Goal: Task Accomplishment & Management: Manage account settings

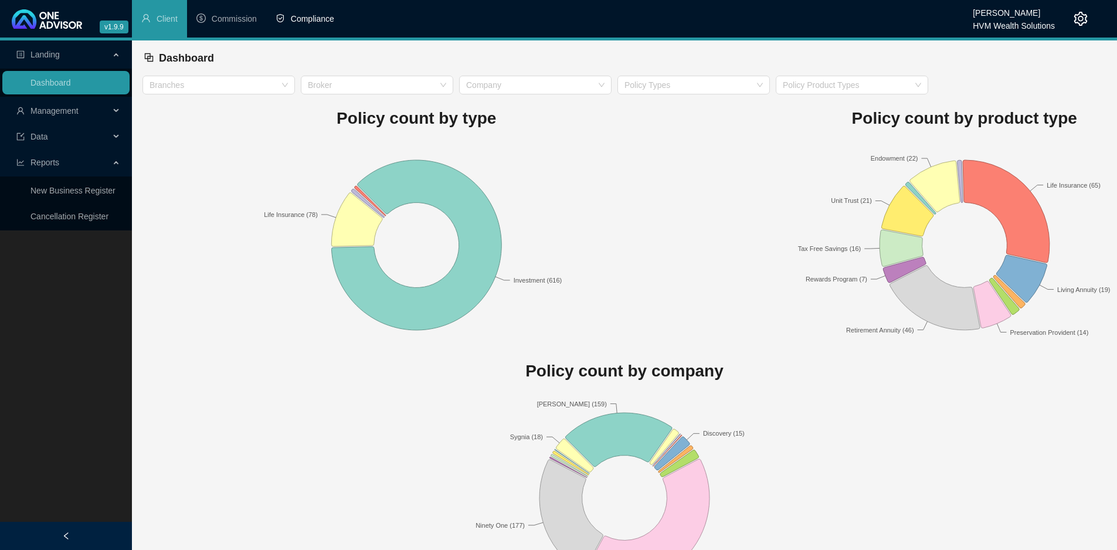
click at [321, 20] on span "Compliance" at bounding box center [312, 18] width 43 height 9
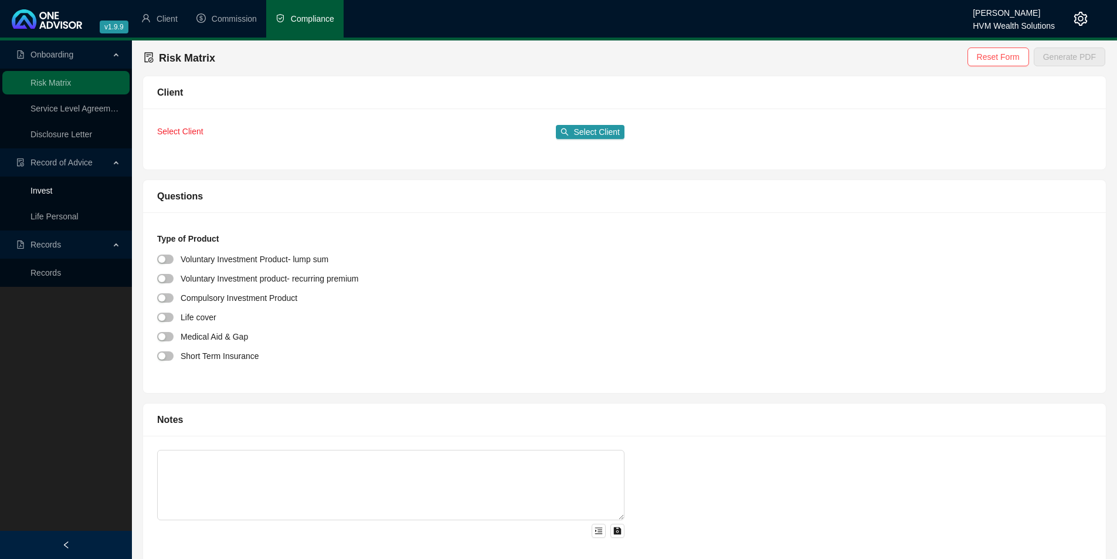
click at [46, 189] on link "Invest" at bounding box center [42, 190] width 22 height 9
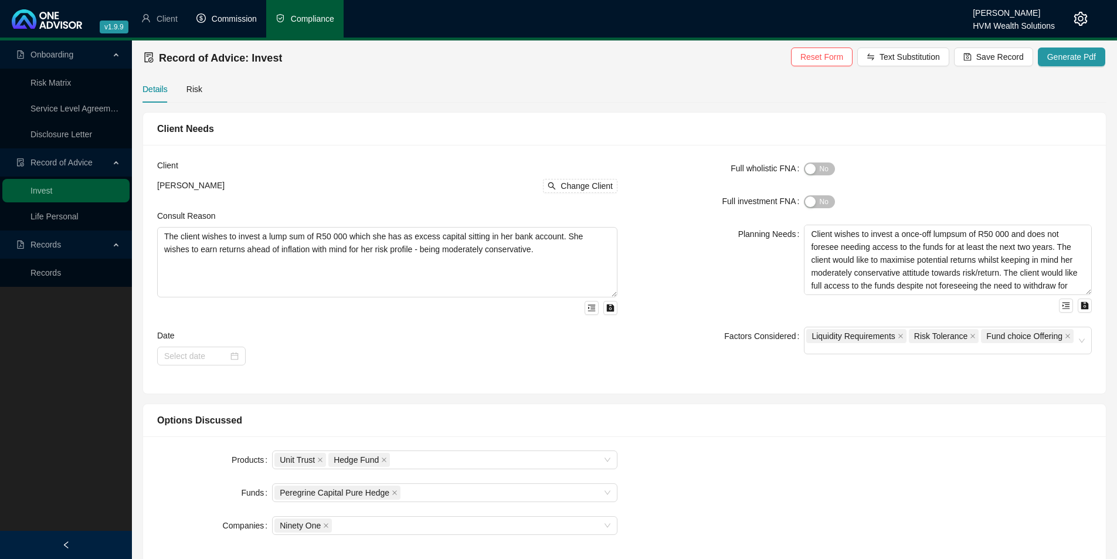
click at [226, 18] on span "Commission" at bounding box center [234, 18] width 45 height 9
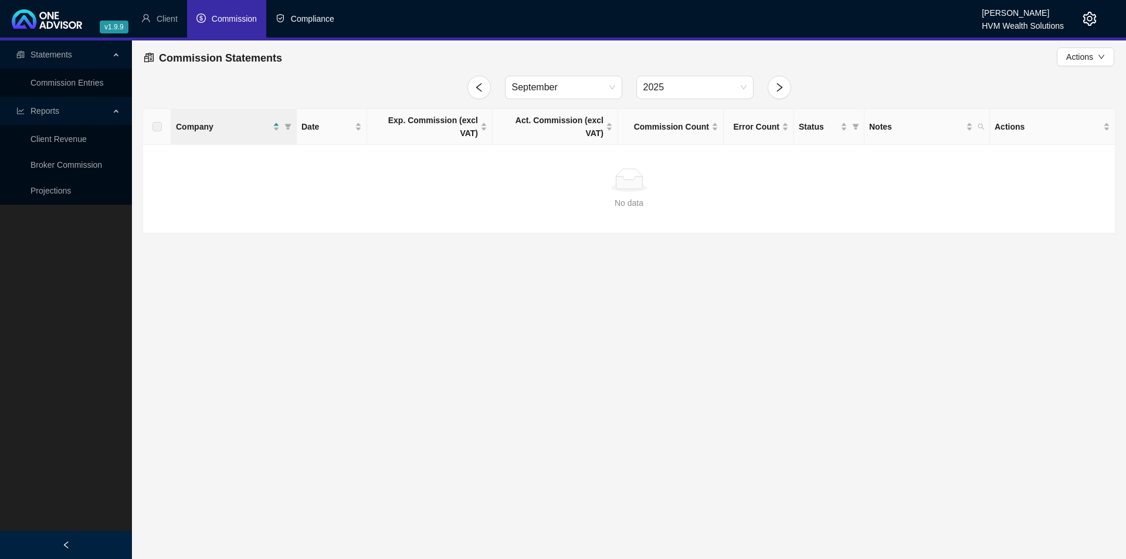
click at [314, 21] on span "Compliance" at bounding box center [312, 18] width 43 height 9
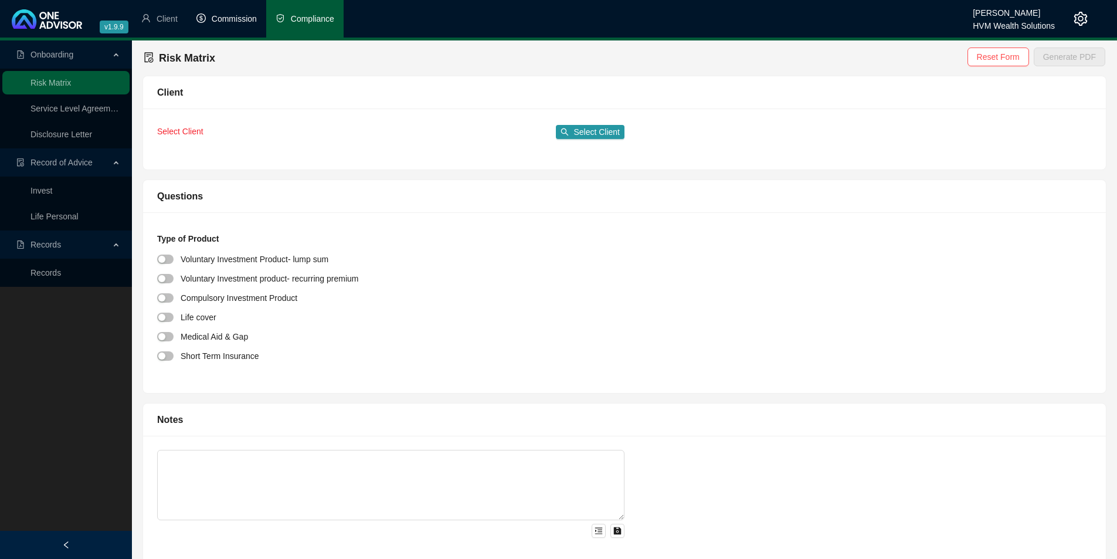
click at [226, 22] on span "Commission" at bounding box center [234, 18] width 45 height 9
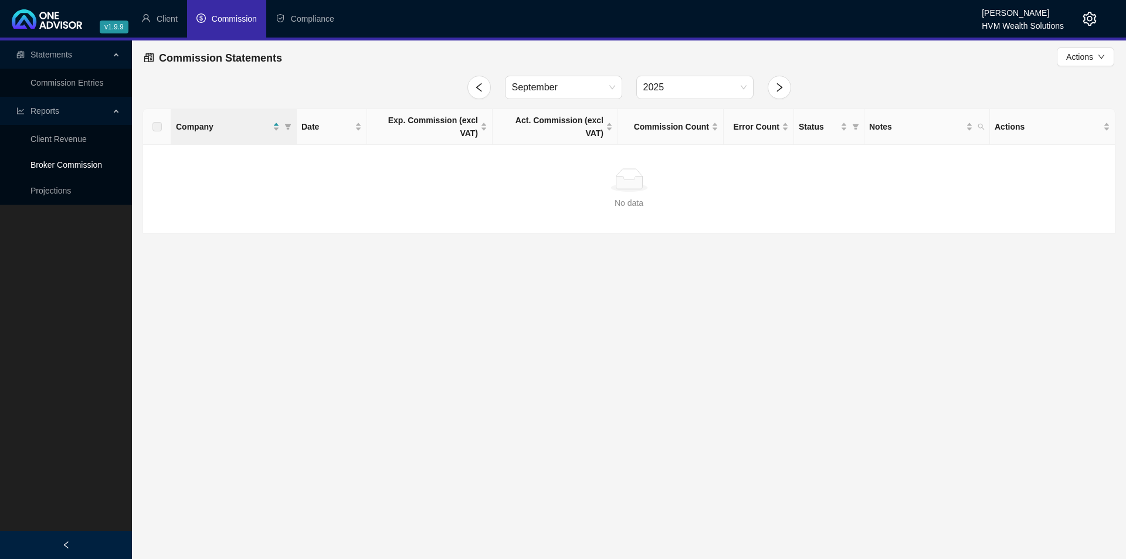
click at [69, 160] on link "Broker Commission" at bounding box center [67, 164] width 72 height 9
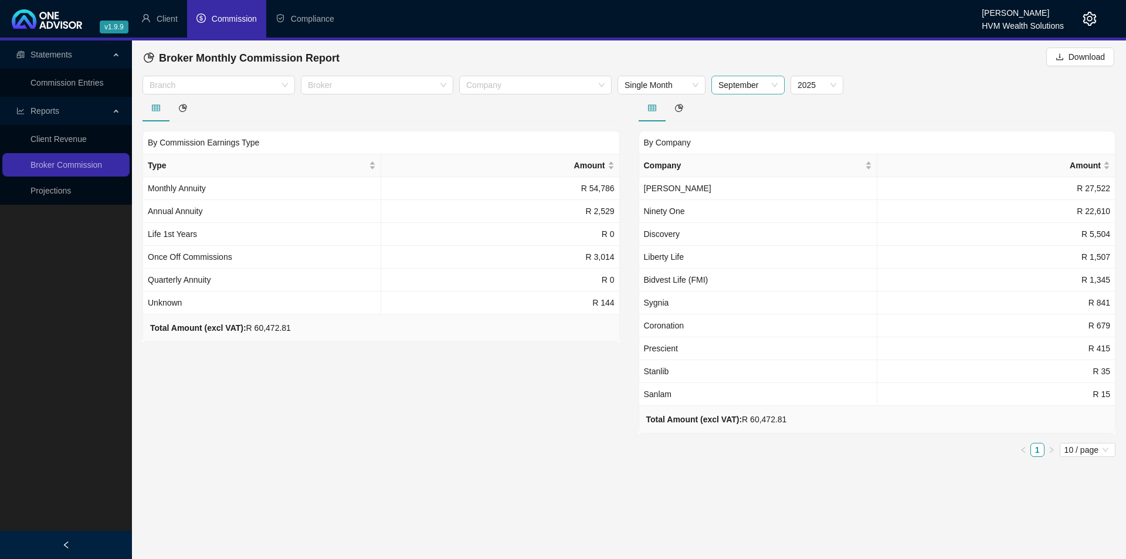
click at [766, 86] on span "September" at bounding box center [748, 85] width 59 height 18
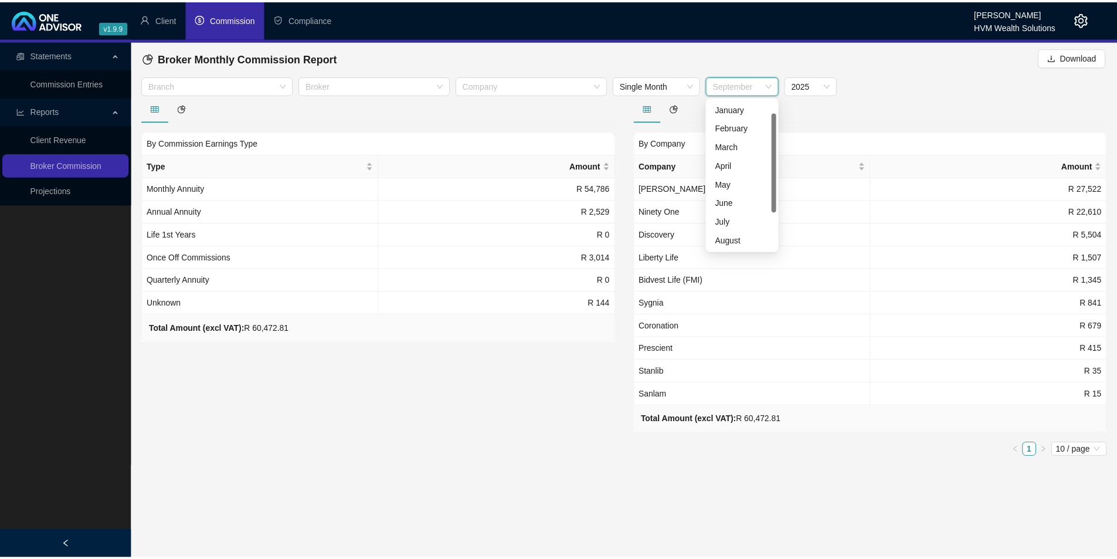
scroll to position [19, 0]
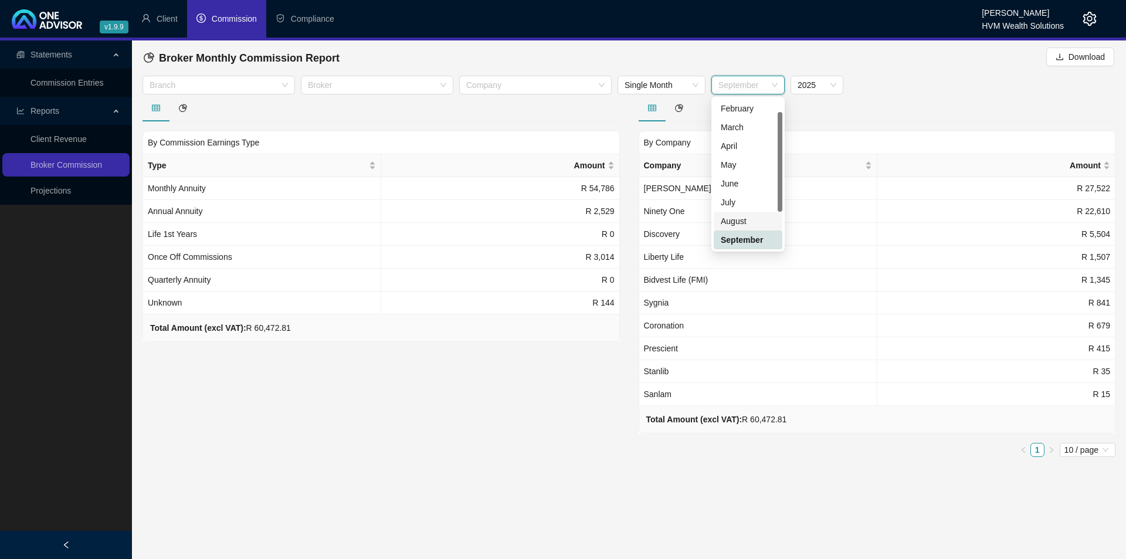
click at [741, 222] on div "August" at bounding box center [748, 221] width 55 height 13
click at [738, 89] on span "August" at bounding box center [748, 85] width 59 height 18
click at [733, 201] on div "July" at bounding box center [748, 202] width 55 height 13
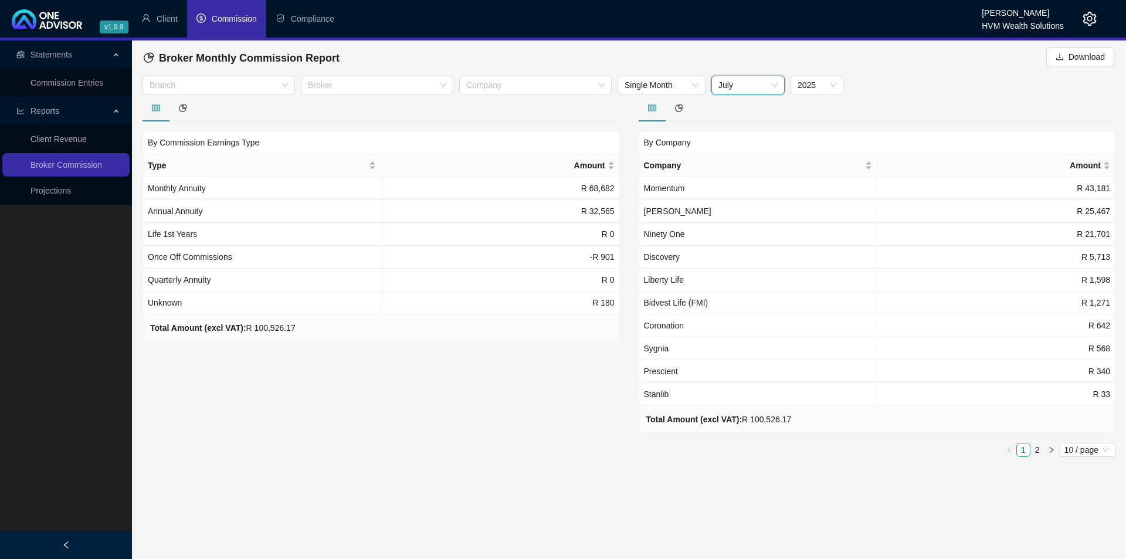
click at [767, 92] on span "July" at bounding box center [748, 85] width 59 height 18
click at [743, 239] on div "September" at bounding box center [748, 239] width 55 height 13
click at [763, 91] on span "September" at bounding box center [748, 85] width 59 height 18
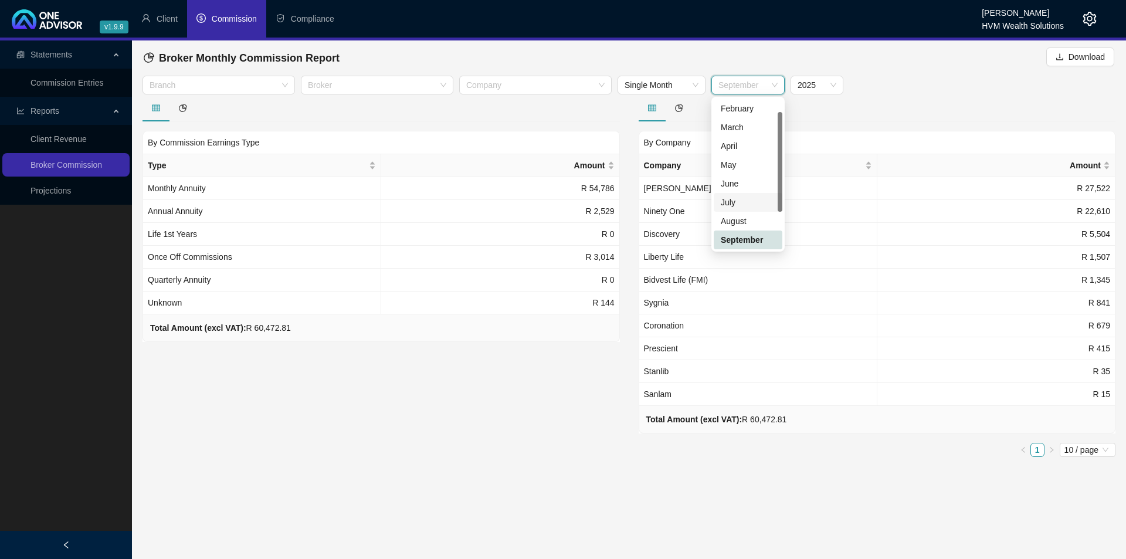
click at [744, 199] on div "July" at bounding box center [748, 202] width 55 height 13
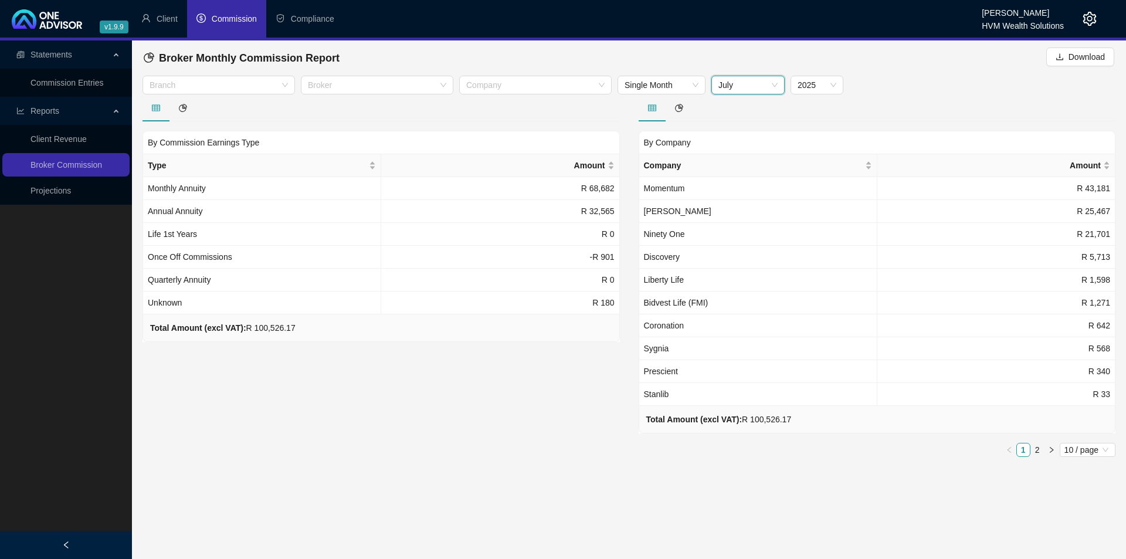
click at [750, 88] on span "July" at bounding box center [748, 85] width 59 height 18
click at [745, 183] on div "June" at bounding box center [748, 183] width 55 height 13
click at [748, 87] on span "June" at bounding box center [748, 85] width 59 height 18
click at [739, 204] on div "July" at bounding box center [748, 202] width 55 height 13
click at [747, 84] on span "July" at bounding box center [748, 85] width 59 height 18
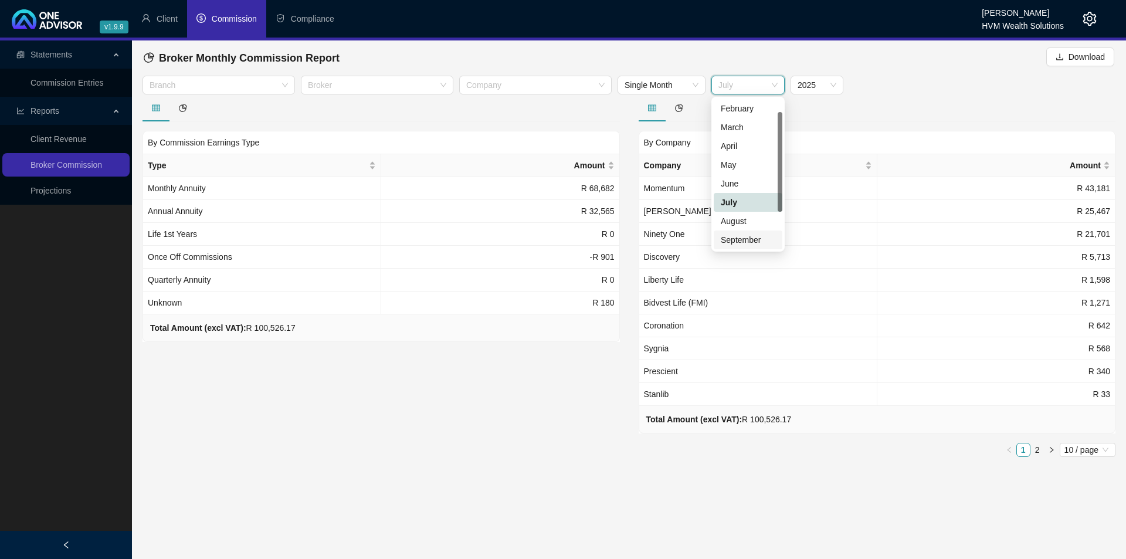
click at [747, 239] on div "September" at bounding box center [748, 239] width 55 height 13
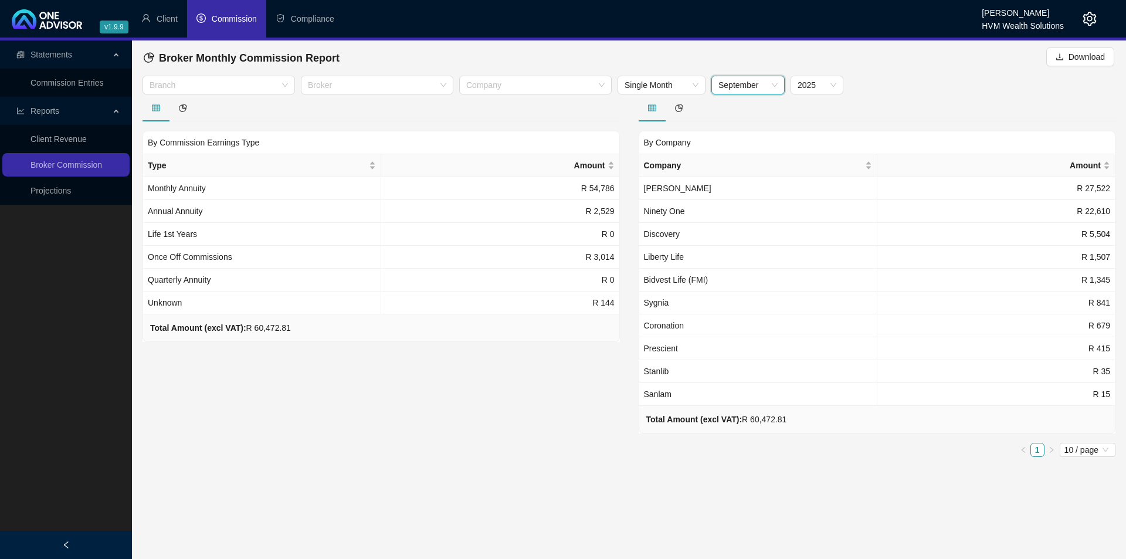
click at [751, 83] on span "September" at bounding box center [748, 85] width 59 height 18
click at [744, 219] on div "August" at bounding box center [748, 221] width 55 height 13
click at [748, 86] on span "August" at bounding box center [748, 85] width 59 height 18
click at [740, 200] on div "July" at bounding box center [748, 202] width 55 height 13
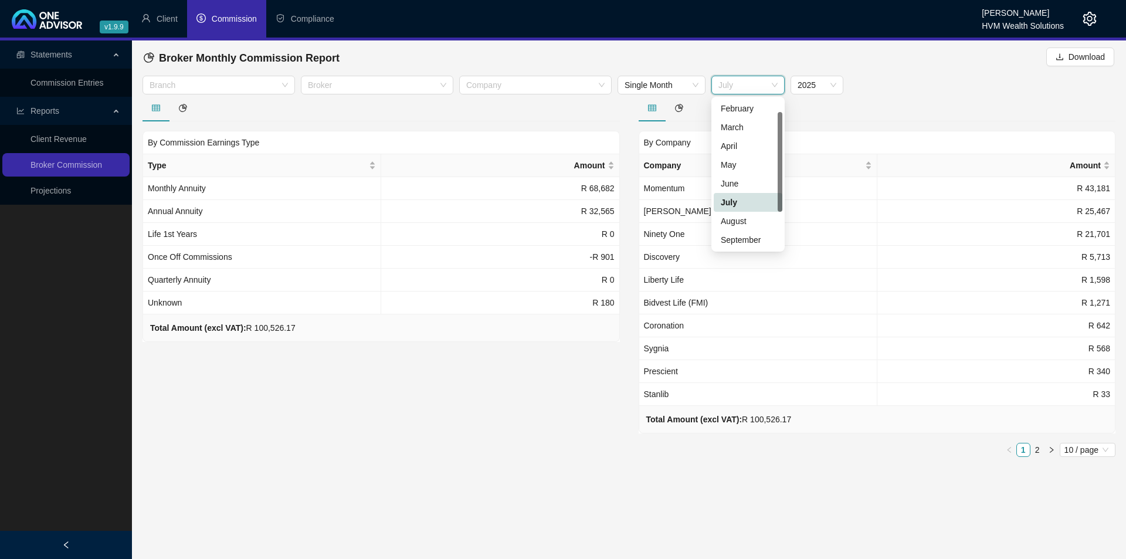
click at [750, 89] on span "July" at bounding box center [748, 85] width 59 height 18
click at [744, 179] on div "June" at bounding box center [748, 183] width 55 height 13
click at [753, 88] on span "June" at bounding box center [748, 85] width 59 height 18
click at [746, 198] on div "July" at bounding box center [748, 202] width 55 height 13
click at [750, 87] on span "July" at bounding box center [748, 85] width 59 height 18
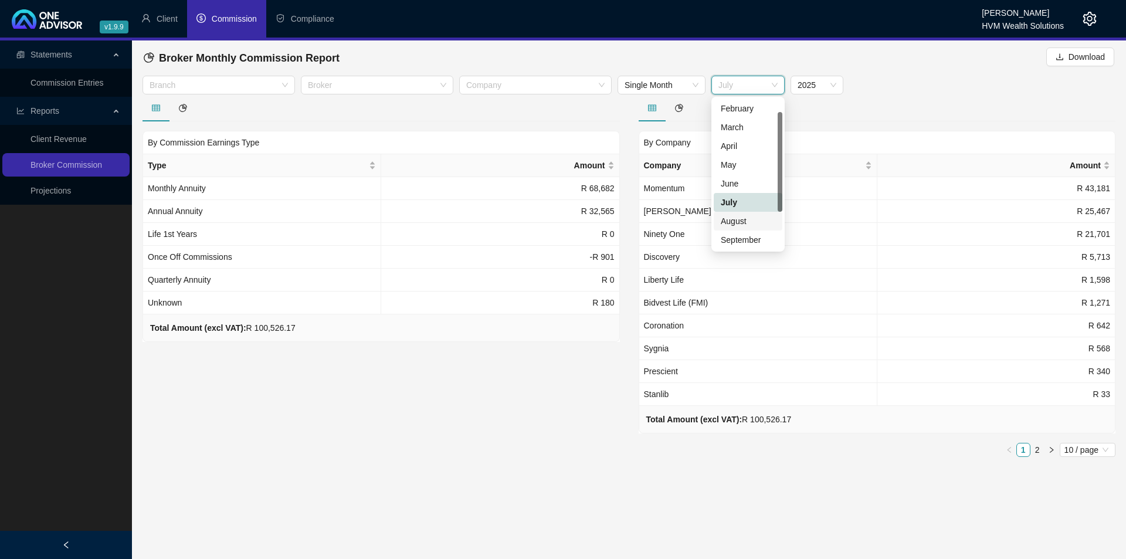
click at [744, 218] on div "August" at bounding box center [748, 221] width 55 height 13
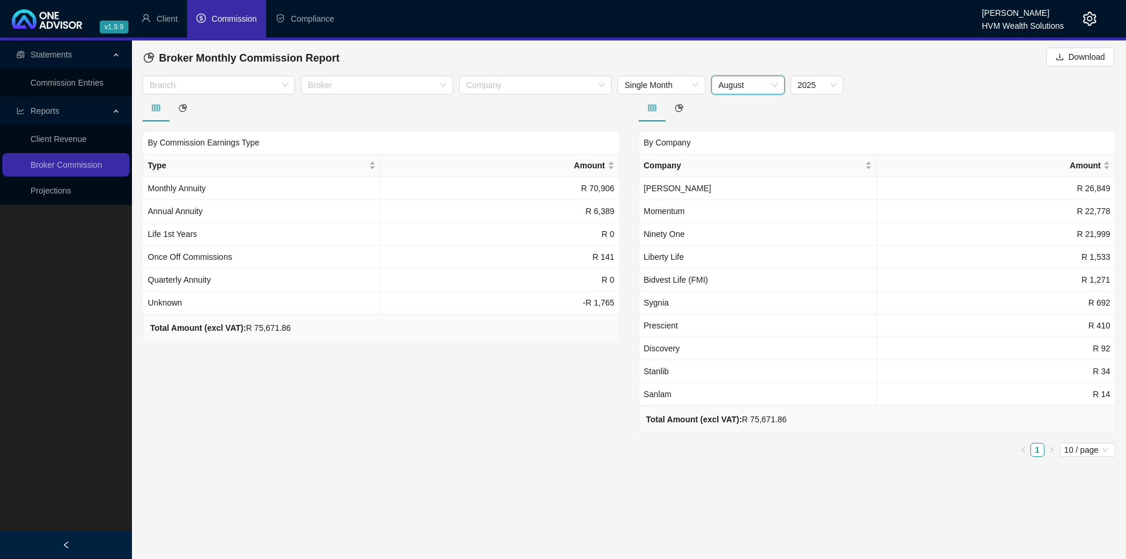
click at [747, 89] on span "August" at bounding box center [748, 85] width 59 height 18
click at [743, 240] on div "September" at bounding box center [748, 239] width 55 height 13
click at [52, 191] on link "Projections" at bounding box center [51, 190] width 40 height 9
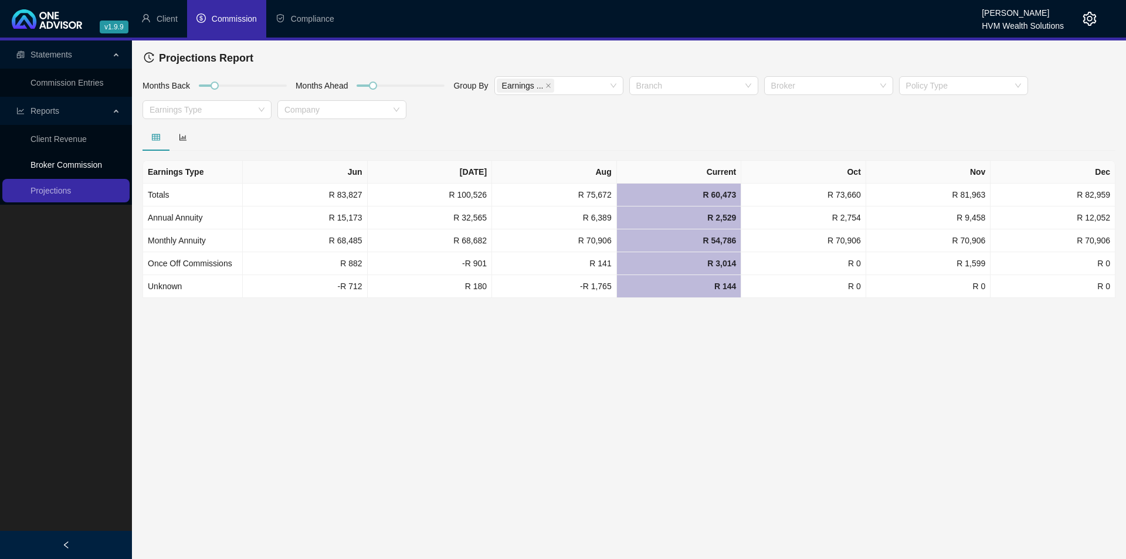
click at [72, 164] on link "Broker Commission" at bounding box center [67, 164] width 72 height 9
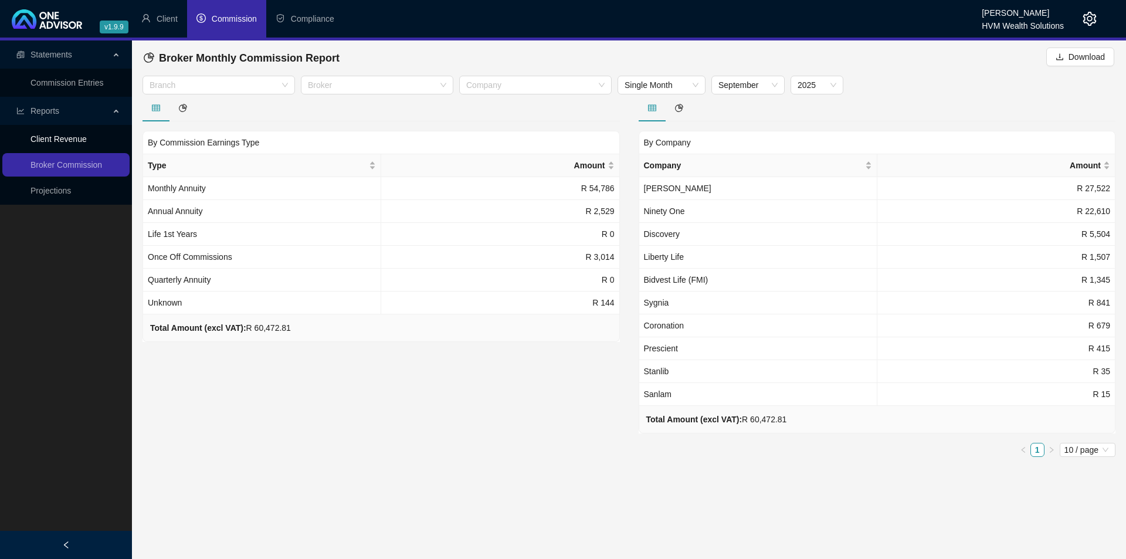
click at [59, 138] on link "Client Revenue" at bounding box center [59, 138] width 56 height 9
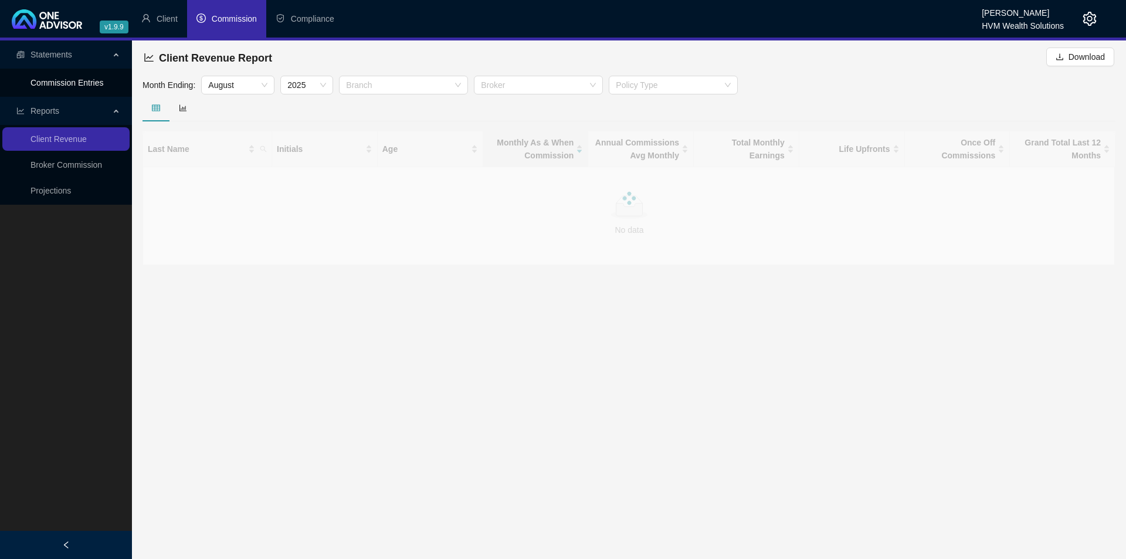
click at [76, 84] on link "Commission Entries" at bounding box center [67, 82] width 73 height 9
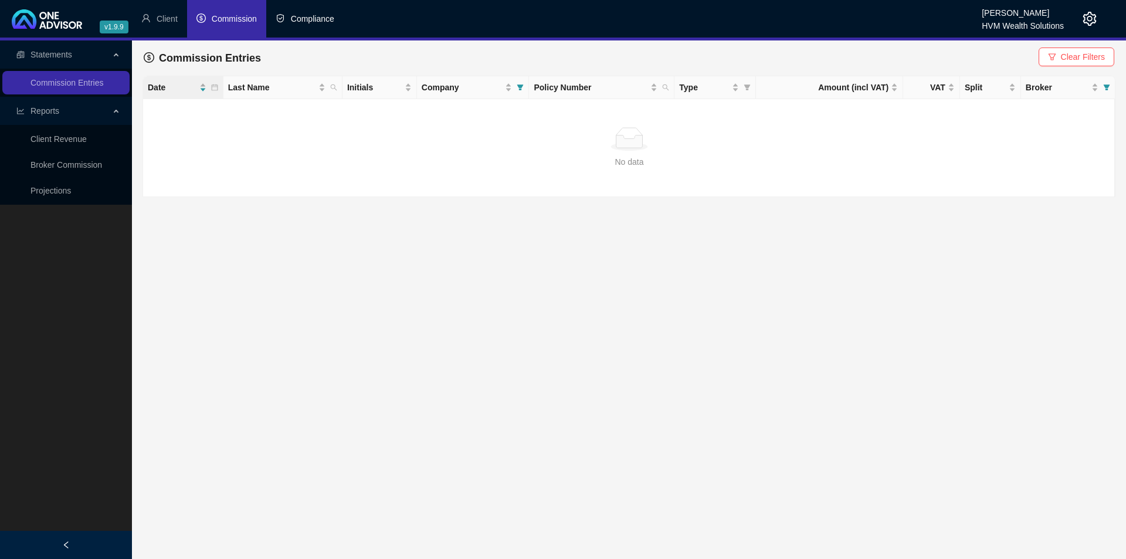
click at [296, 22] on span "Compliance" at bounding box center [312, 18] width 43 height 9
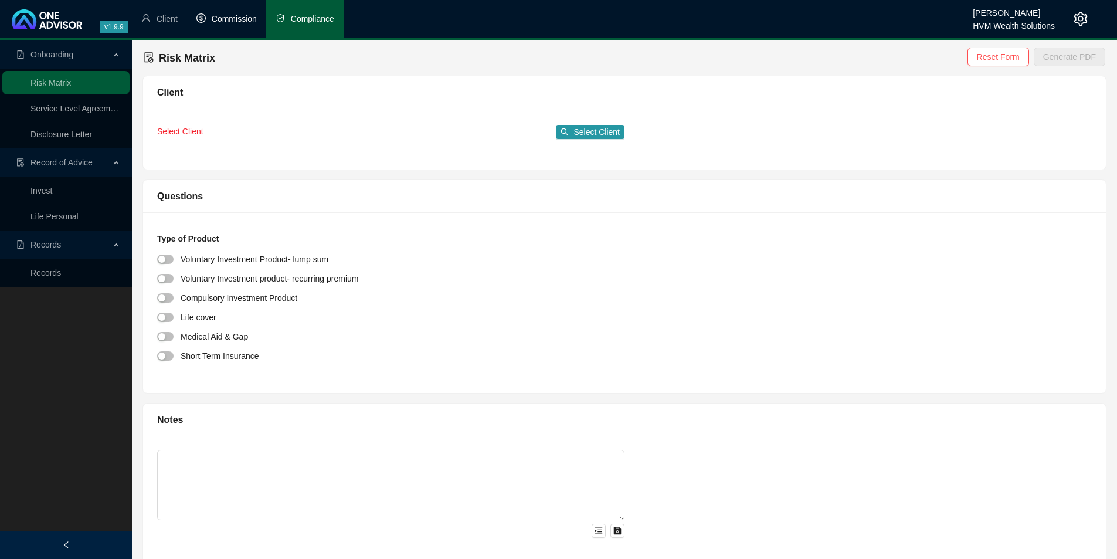
click at [239, 22] on span "Commission" at bounding box center [234, 18] width 45 height 9
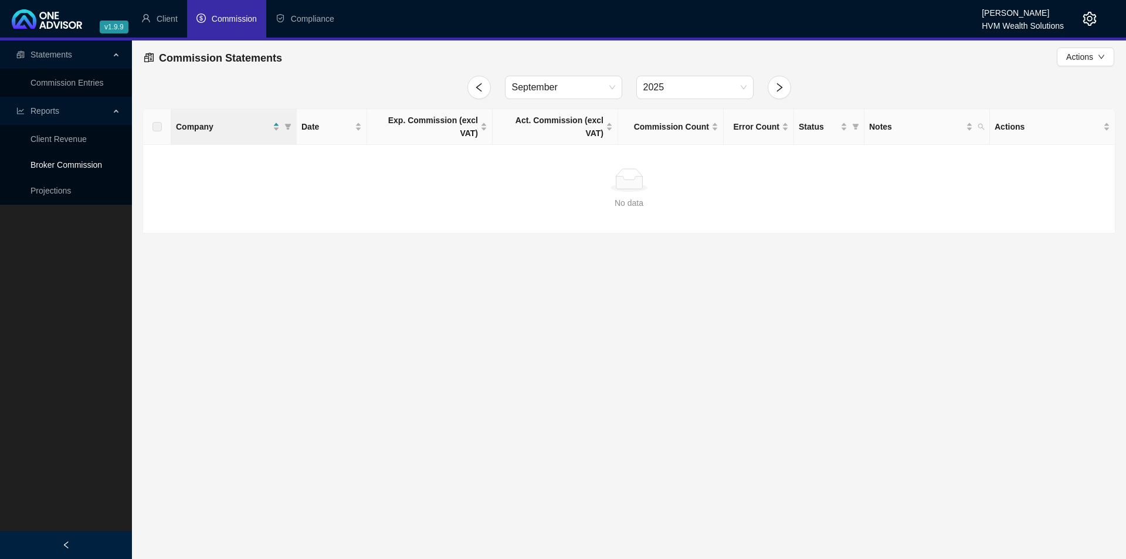
click at [73, 167] on link "Broker Commission" at bounding box center [67, 164] width 72 height 9
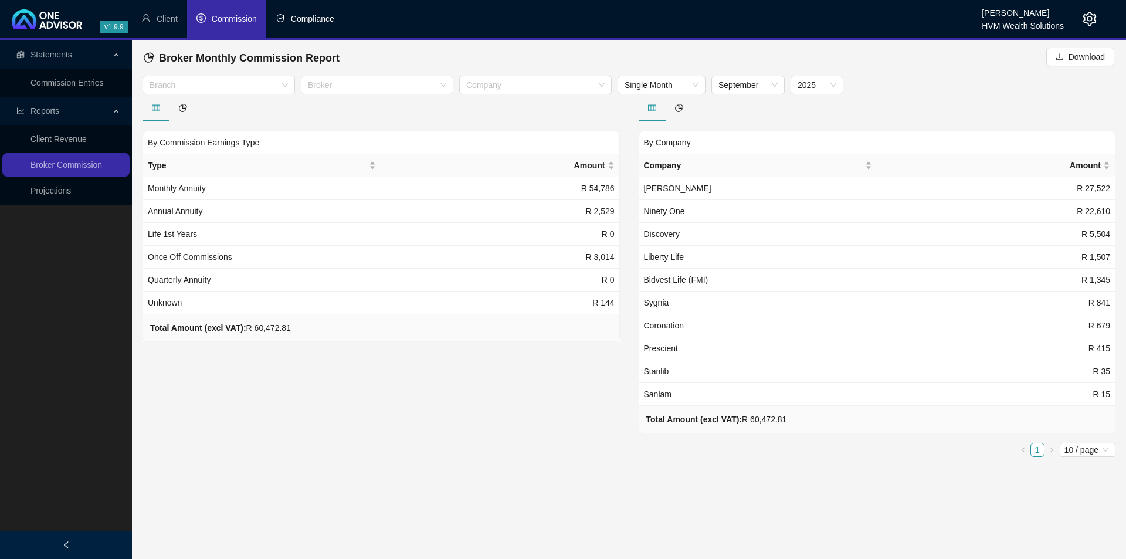
click at [307, 18] on span "Compliance" at bounding box center [312, 18] width 43 height 9
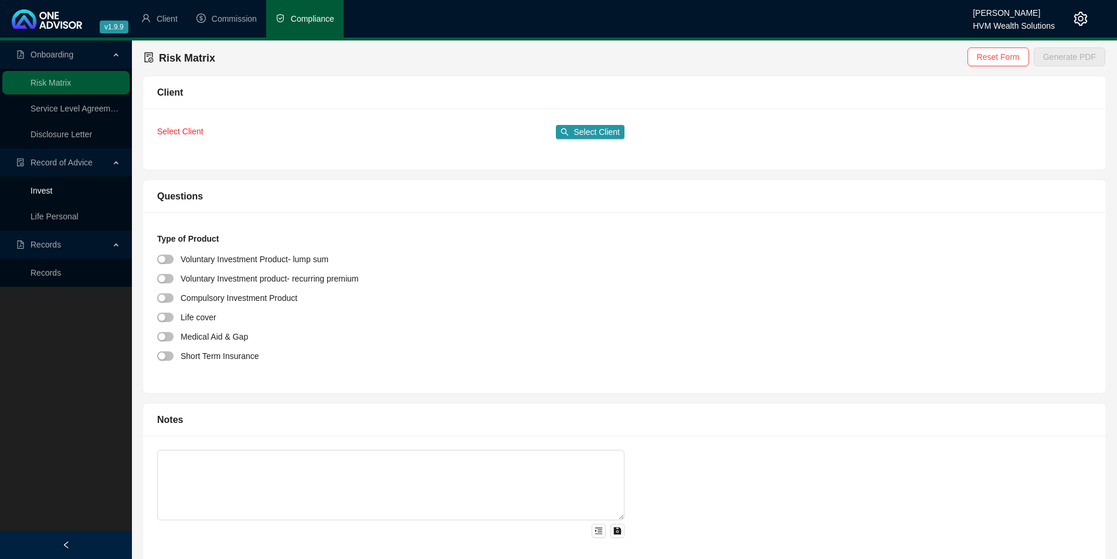
click at [48, 193] on link "Invest" at bounding box center [42, 190] width 22 height 9
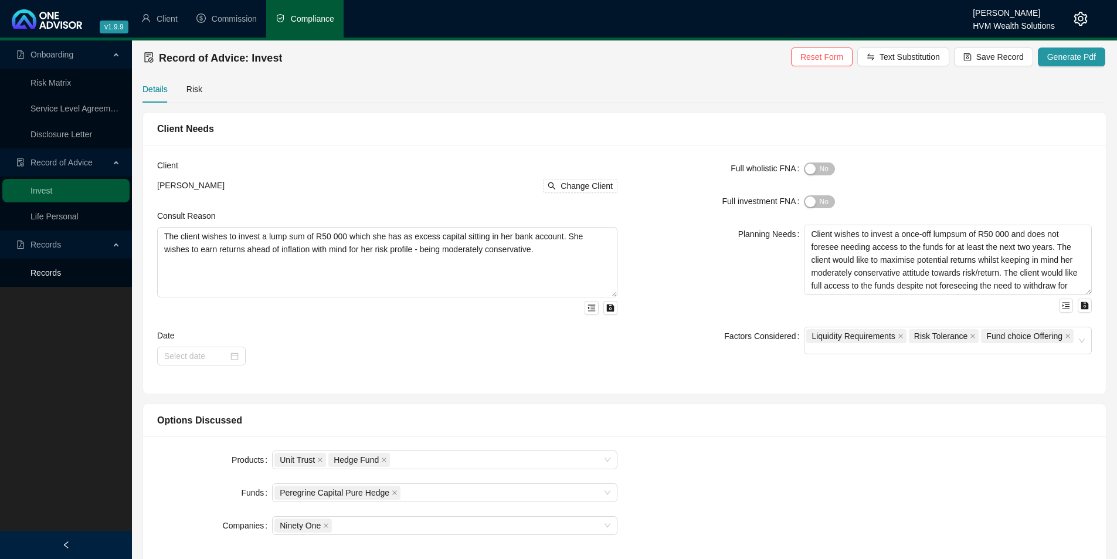
click at [44, 275] on link "Records" at bounding box center [46, 272] width 31 height 9
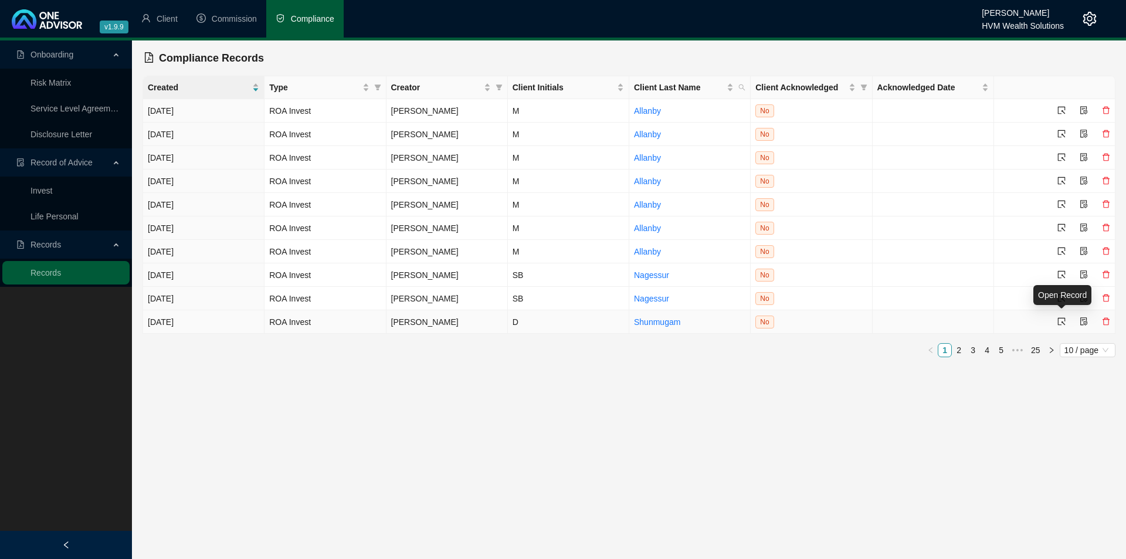
click at [1060, 317] on icon "select" at bounding box center [1062, 321] width 8 height 8
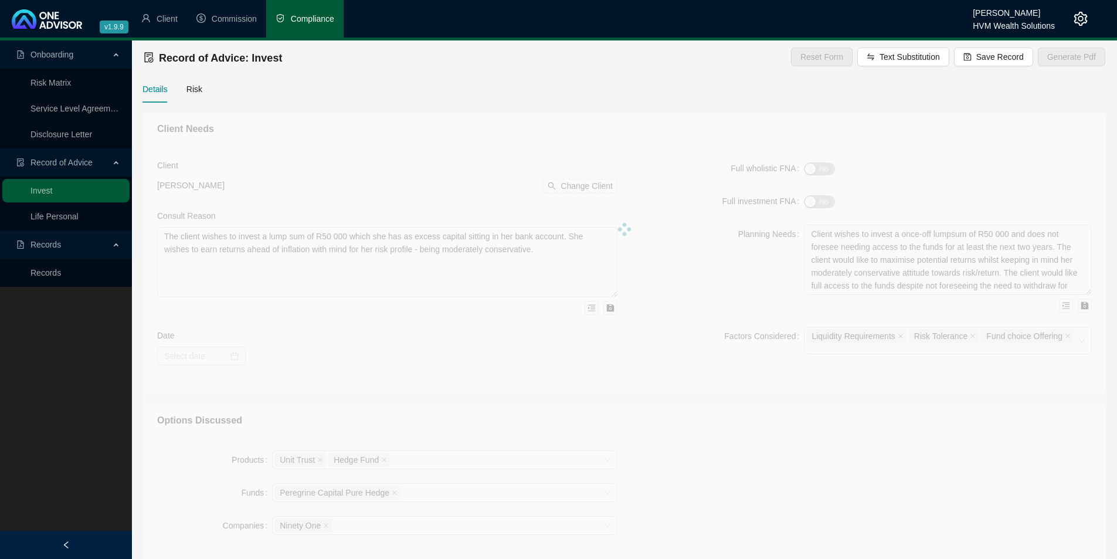
type textarea "Your employer’s retirement fund is in the process of liquidation, and you would…"
type textarea "This advice forms part of your retirement planning and is therefore focused adv…"
type textarea "Lor ipsumd sitametc ad Elit 2376 sed doei tempo inci utlaboree d magnaal enimad…"
type textarea "Based on our proposal, you confirmed your decision to proceed with transferring…"
type textarea "Retirement Annuity - as explained above."
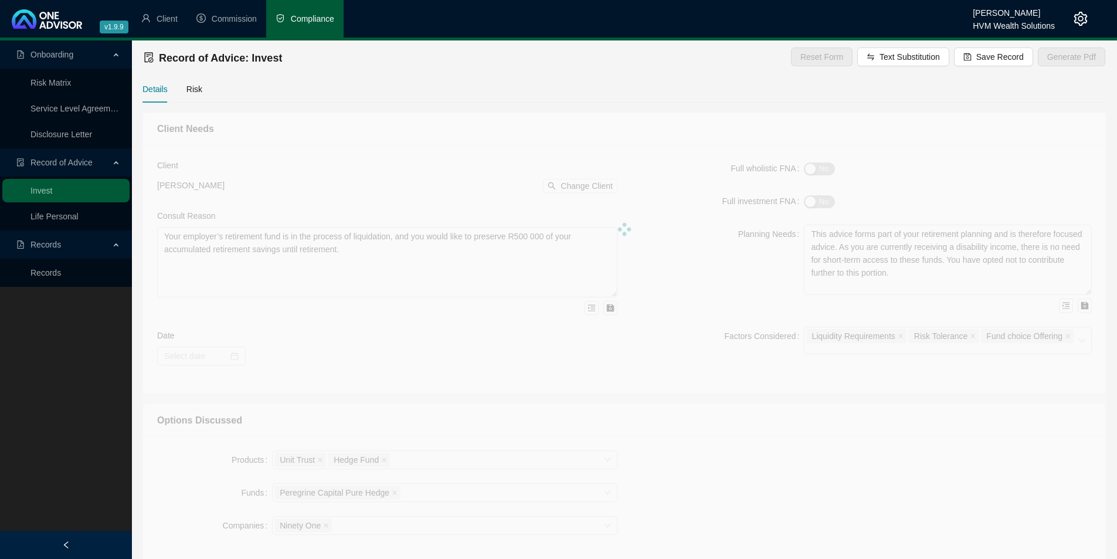
type input "[DATE]"
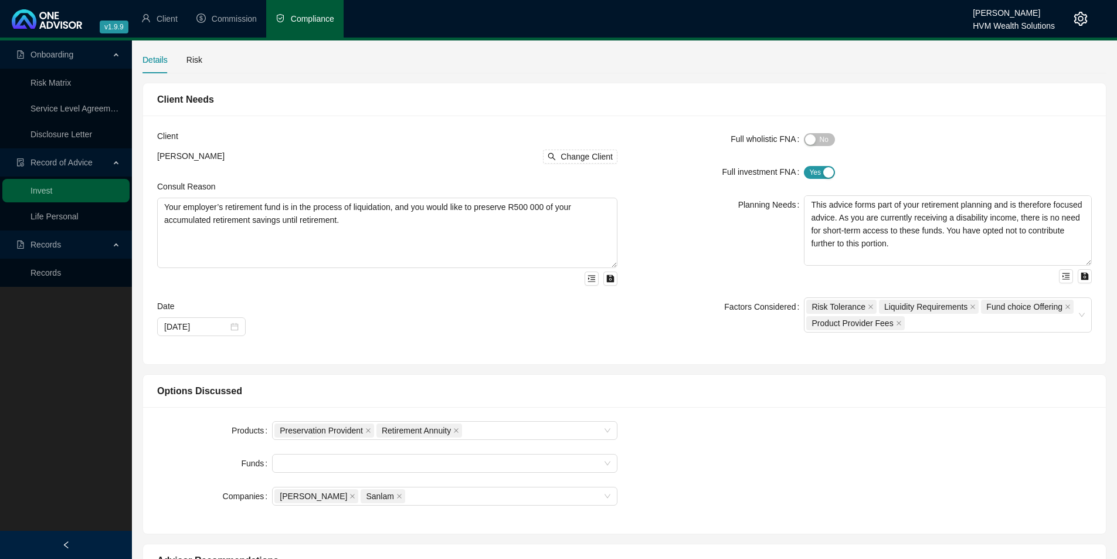
scroll to position [25, 0]
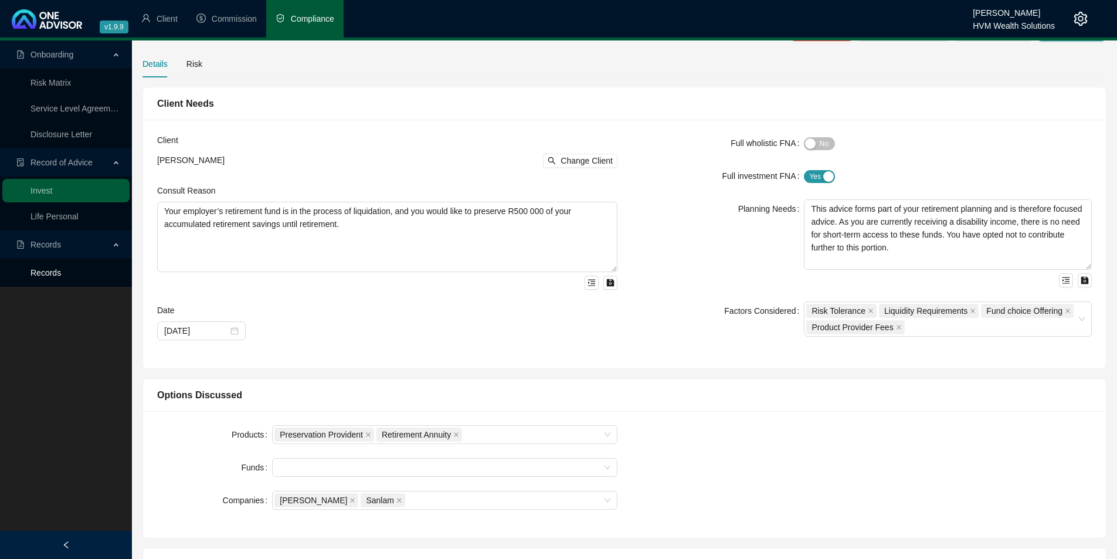
click at [33, 273] on link "Records" at bounding box center [46, 272] width 31 height 9
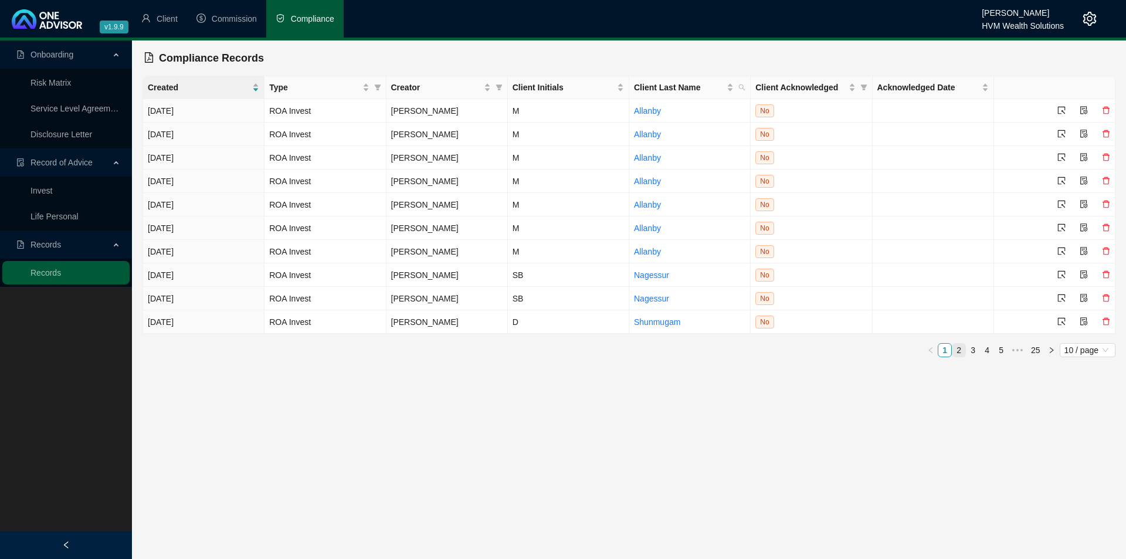
click at [961, 344] on link "2" at bounding box center [959, 350] width 13 height 13
click at [1062, 131] on icon "select" at bounding box center [1062, 134] width 8 height 8
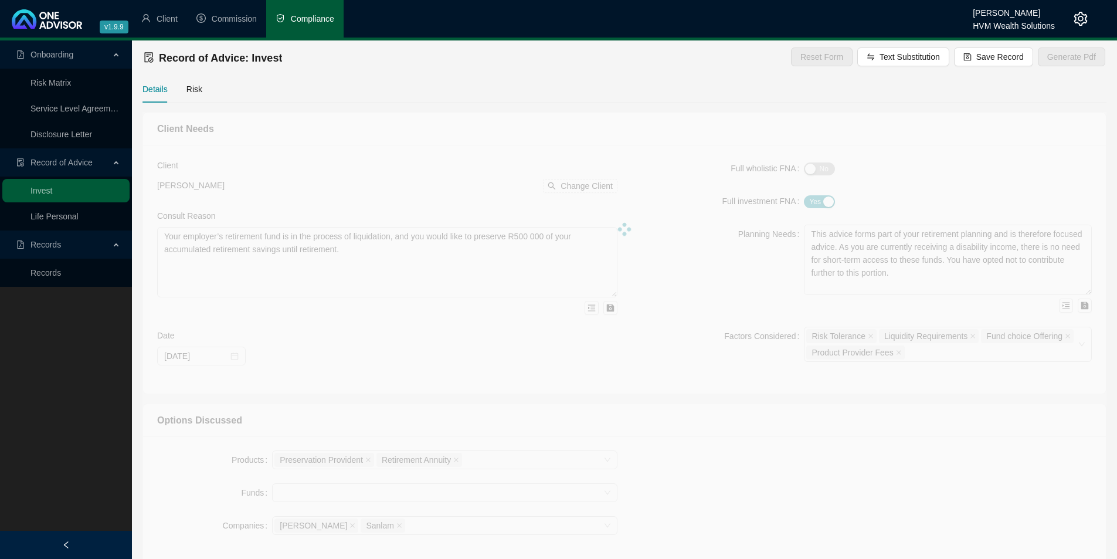
type textarea "Lor ipsumd sitametc ad Elit 2376 sed doei tempo inci utlaboree d magnaal enimad…"
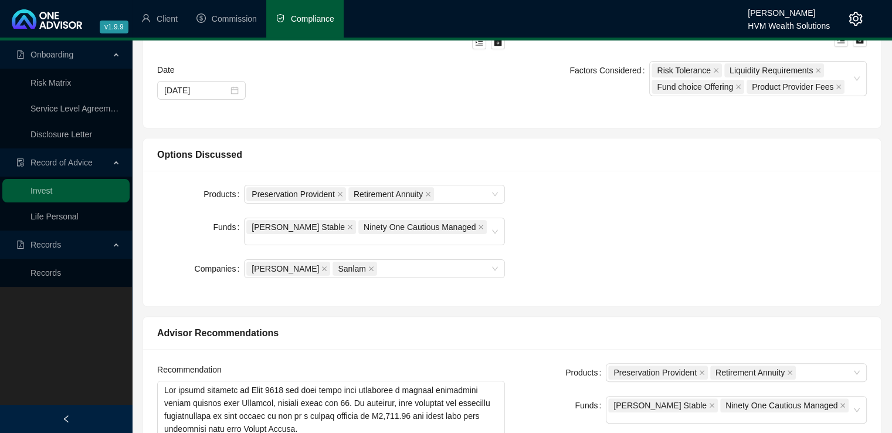
scroll to position [282, 0]
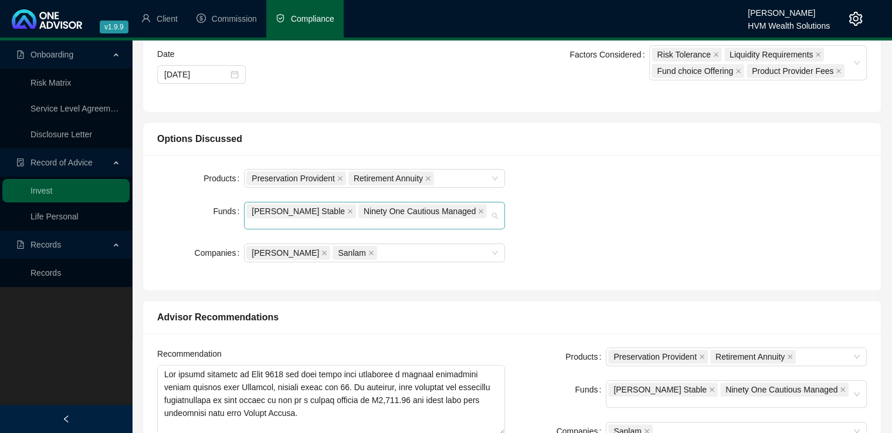
click at [489, 209] on div "[PERSON_NAME] Stable Ninety One Cautious Managed" at bounding box center [368, 215] width 244 height 25
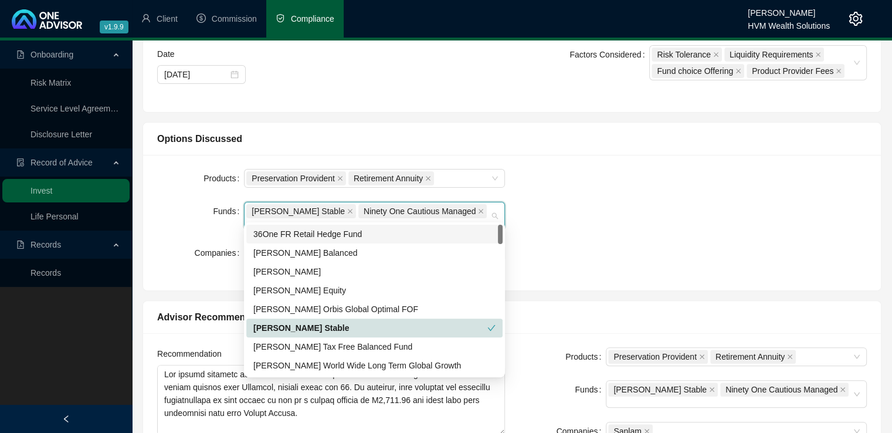
click at [489, 209] on div "[PERSON_NAME] Stable Ninety One Cautious Managed" at bounding box center [368, 215] width 244 height 25
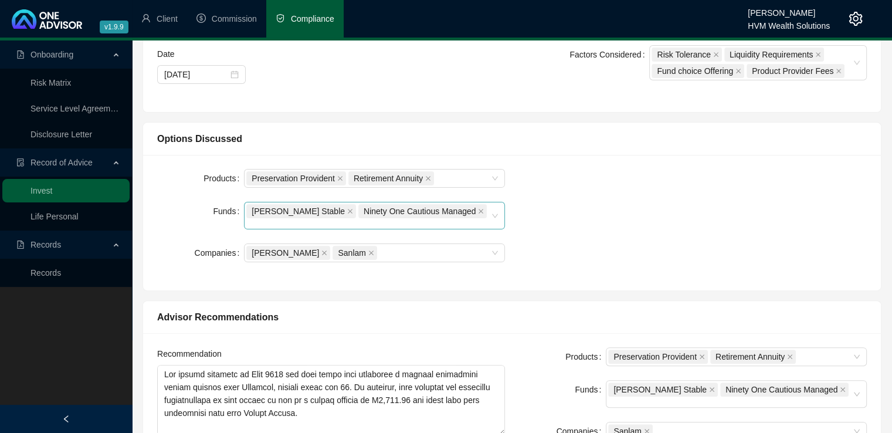
click at [485, 212] on div "[PERSON_NAME] Stable Ninety One Cautious Managed" at bounding box center [368, 215] width 244 height 25
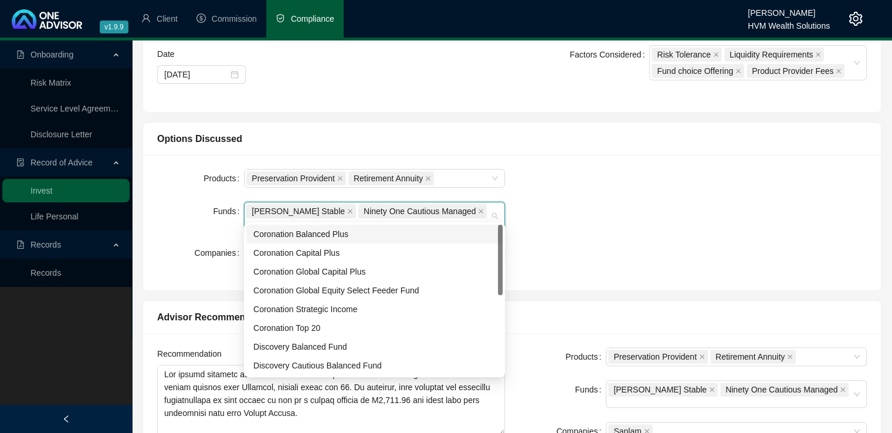
type input "c"
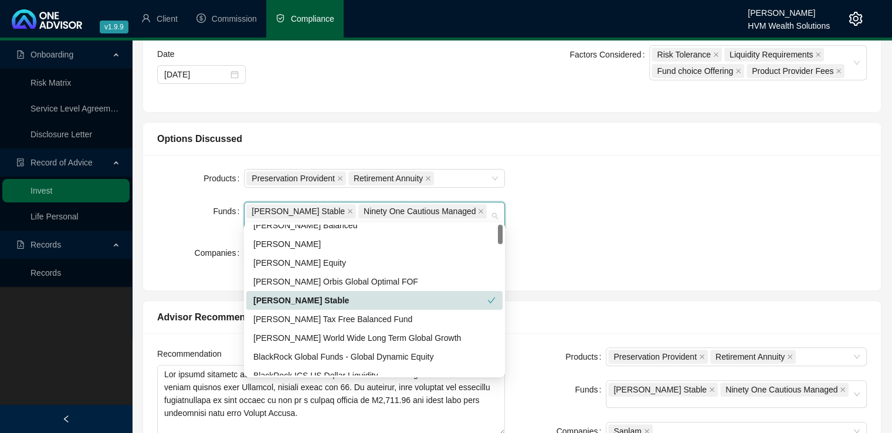
scroll to position [0, 0]
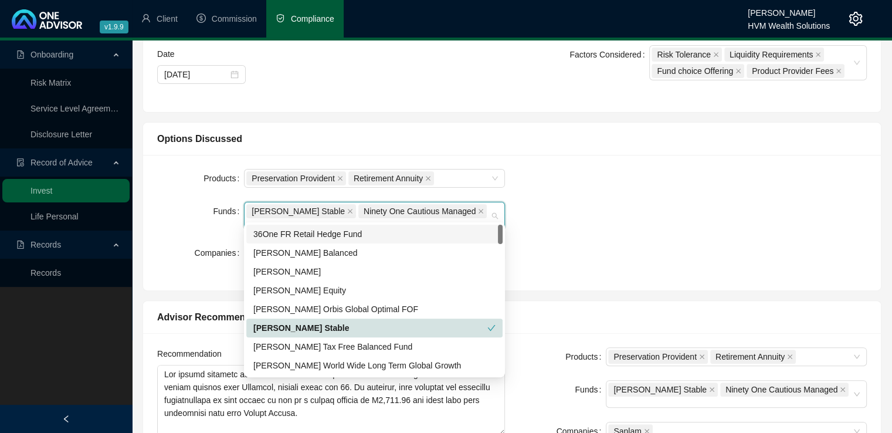
drag, startPoint x: 499, startPoint y: 236, endPoint x: 500, endPoint y: 226, distance: 10.1
click at [500, 226] on div at bounding box center [500, 234] width 5 height 19
click at [593, 209] on div "Products Preservation Provident Retirement Annuity Funds [PERSON_NAME] Stable N…" at bounding box center [512, 222] width 724 height 107
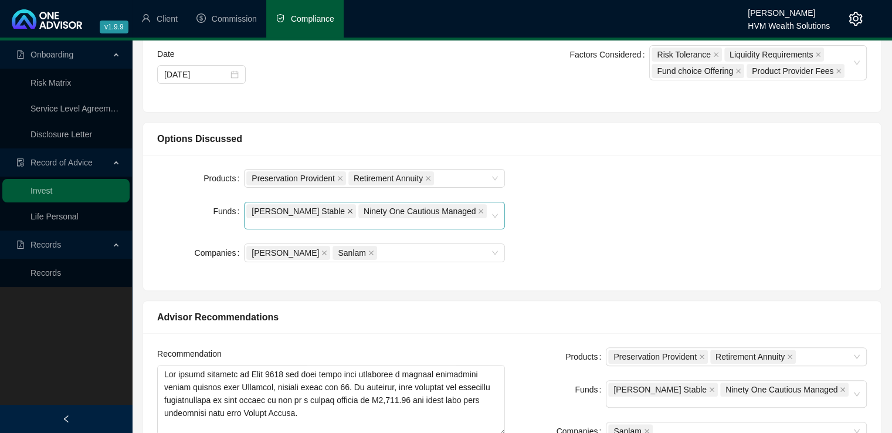
click at [347, 212] on icon "close" at bounding box center [350, 211] width 6 height 6
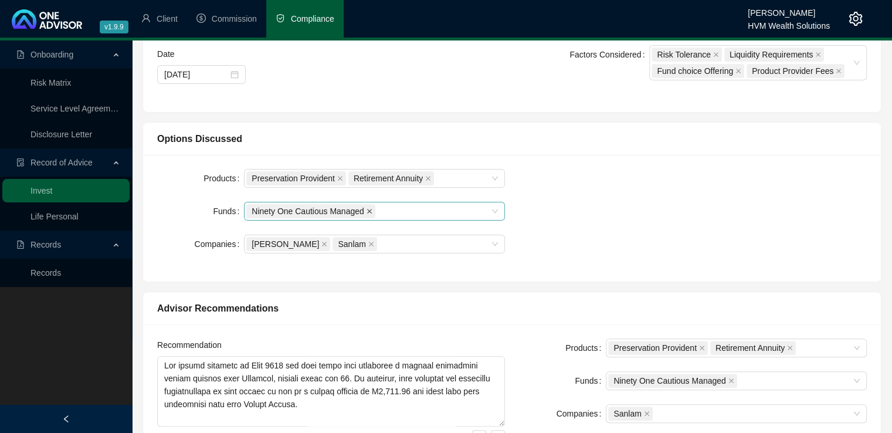
click at [368, 209] on icon "close" at bounding box center [370, 211] width 6 height 6
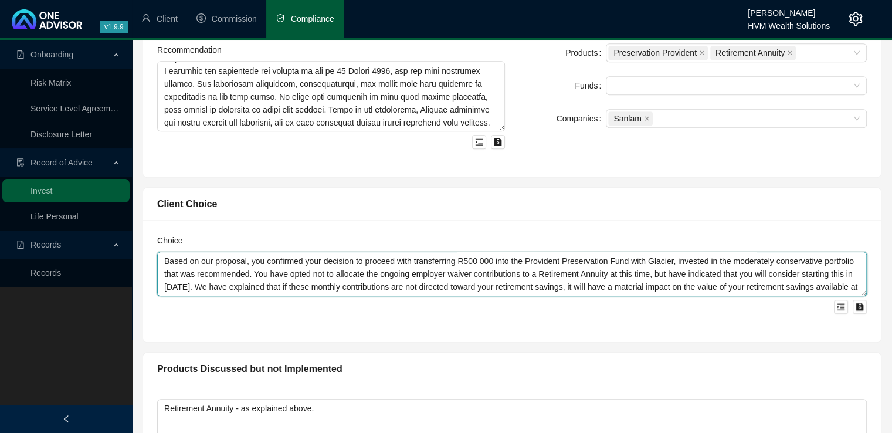
scroll to position [581, 0]
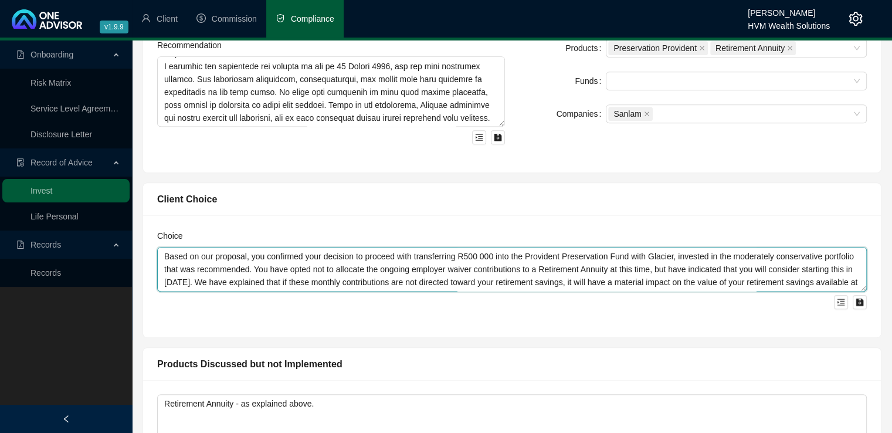
click at [288, 267] on textarea "Based on our proposal, you confirmed your decision to proceed with transferring…" at bounding box center [512, 269] width 710 height 45
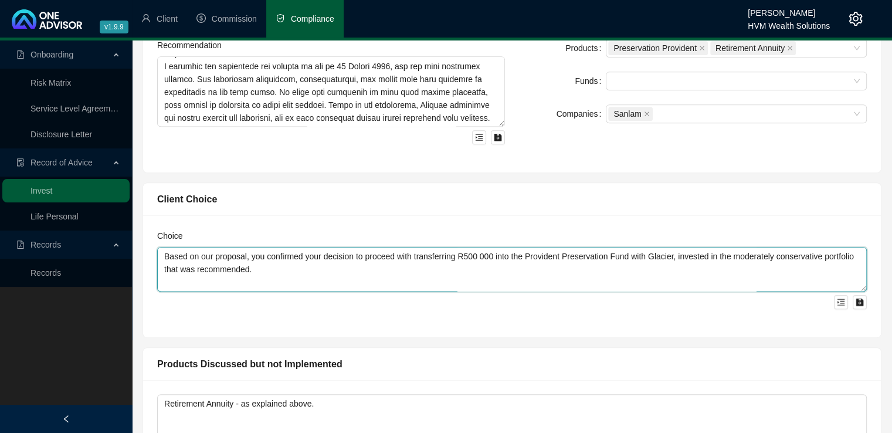
scroll to position [9, 0]
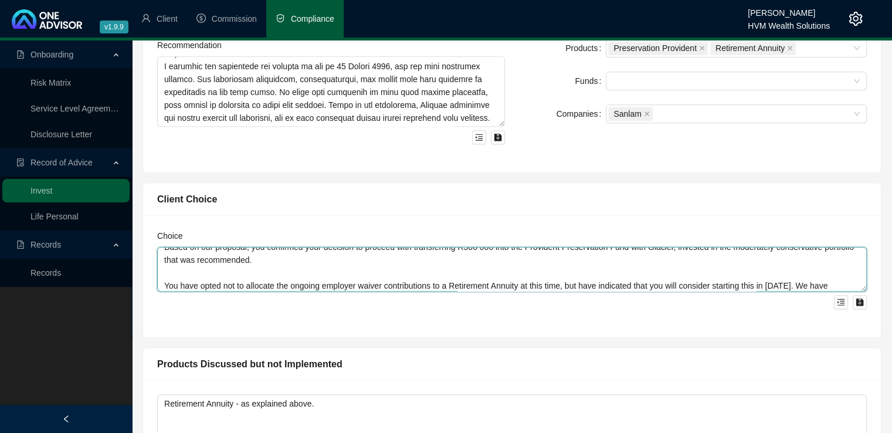
click at [292, 262] on textarea "Based on our proposal, you confirmed your decision to proceed with transferring…" at bounding box center [512, 269] width 710 height 45
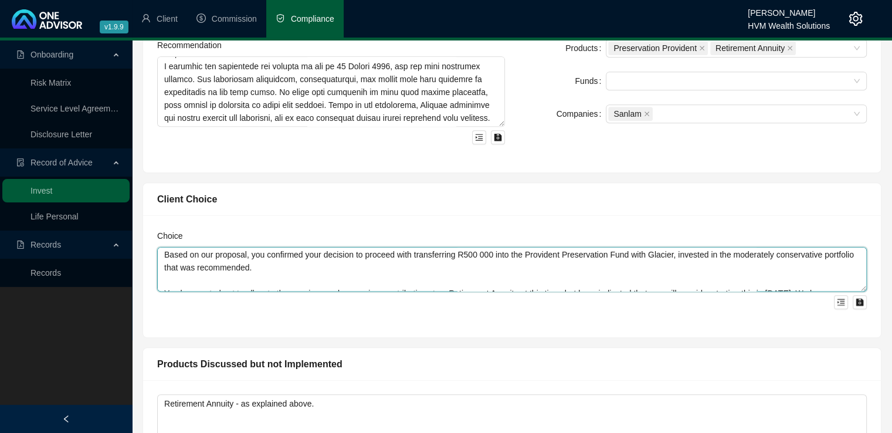
scroll to position [0, 0]
drag, startPoint x: 162, startPoint y: 253, endPoint x: 296, endPoint y: 272, distance: 135.5
click at [296, 272] on textarea "Based on our proposal, you confirmed your decision to proceed with transferring…" at bounding box center [512, 269] width 710 height 45
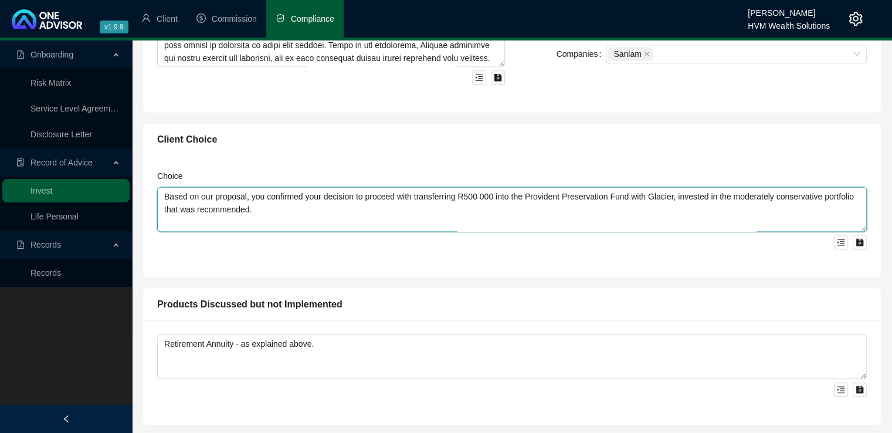
scroll to position [670, 0]
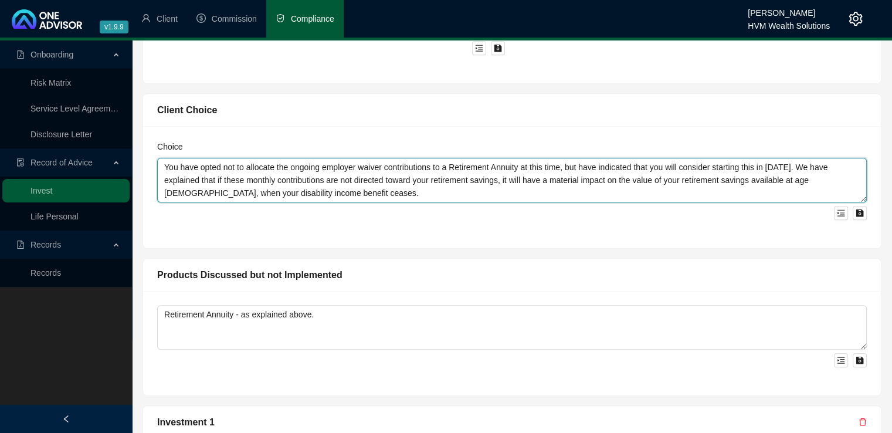
paste textarea "Based on our proposal, you confirmed your decision to proceed with transferring…"
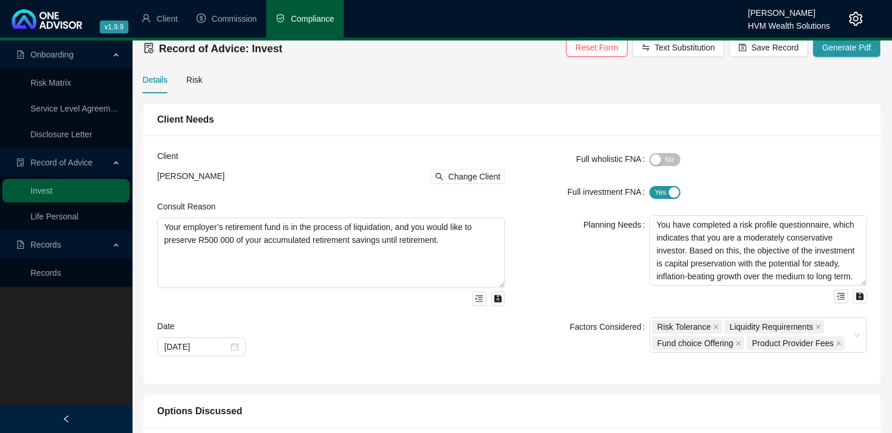
scroll to position [0, 0]
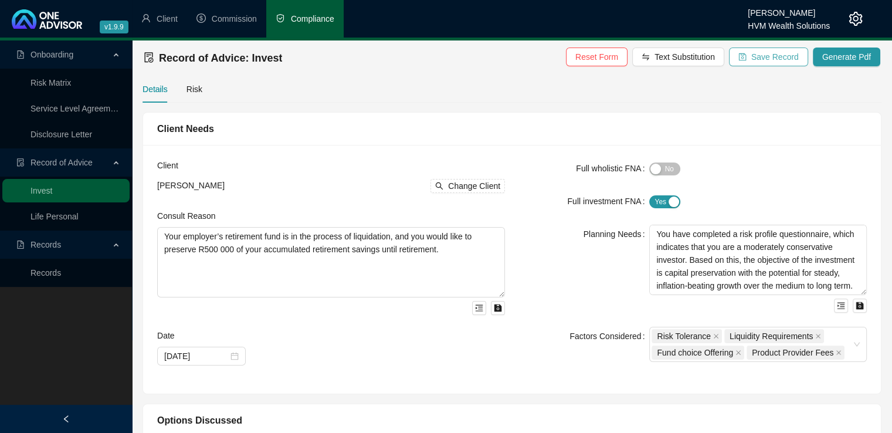
type textarea "Based on our proposal, you confirmed your decision to proceed with transferring…"
click at [780, 53] on span "Save Record" at bounding box center [775, 56] width 48 height 13
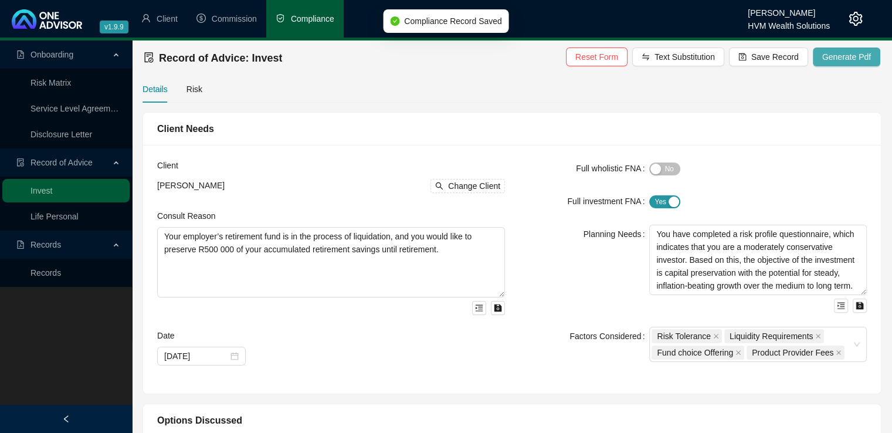
click at [848, 58] on span "Generate Pdf" at bounding box center [846, 56] width 49 height 13
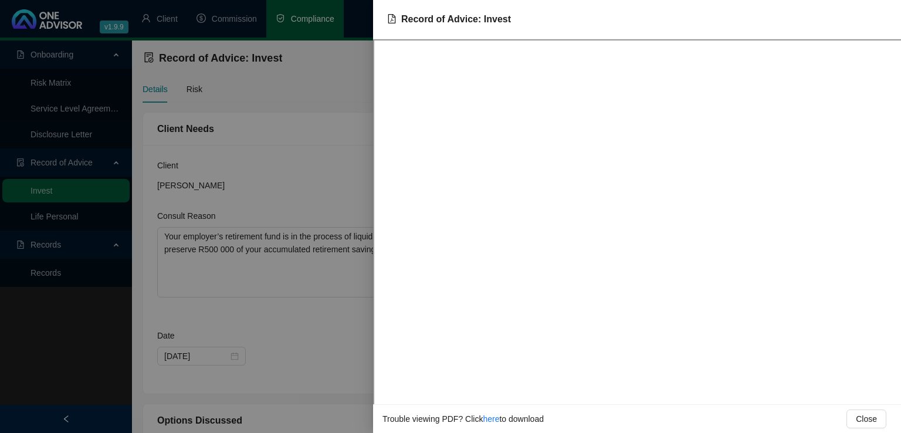
click at [297, 88] on div at bounding box center [450, 216] width 901 height 433
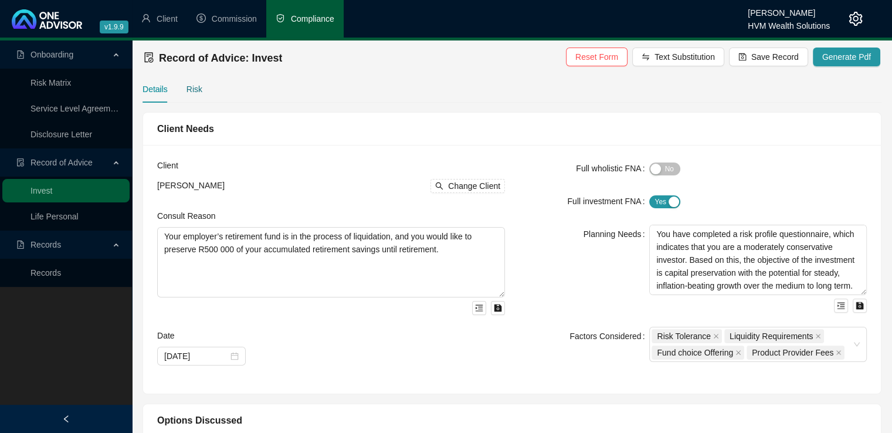
click at [189, 85] on div "Risk" at bounding box center [195, 89] width 16 height 13
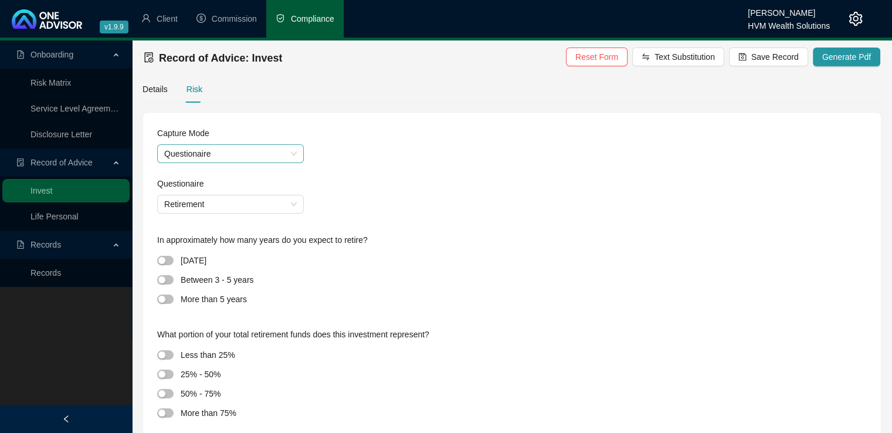
click at [282, 149] on span "Questionaire" at bounding box center [230, 154] width 133 height 18
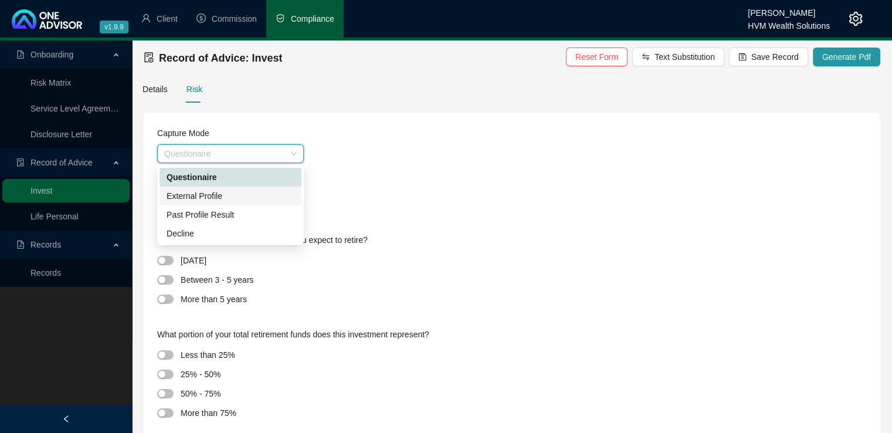
click at [259, 196] on div "External Profile" at bounding box center [231, 195] width 128 height 13
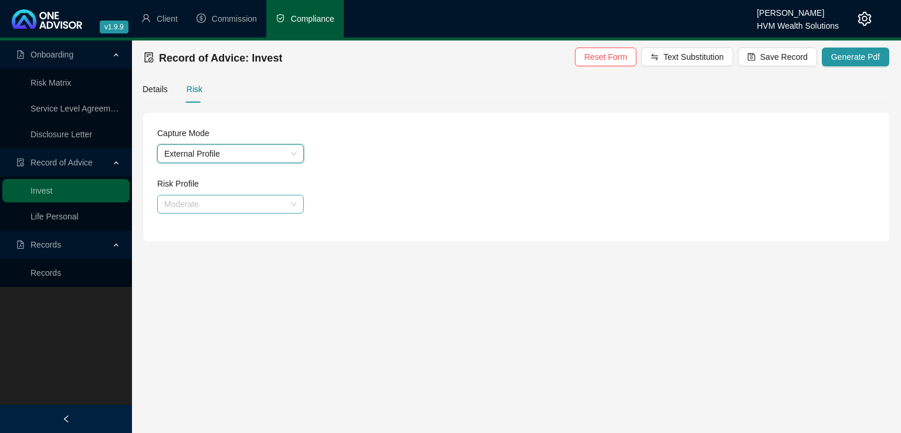
click at [258, 200] on span "Moderate" at bounding box center [230, 204] width 133 height 18
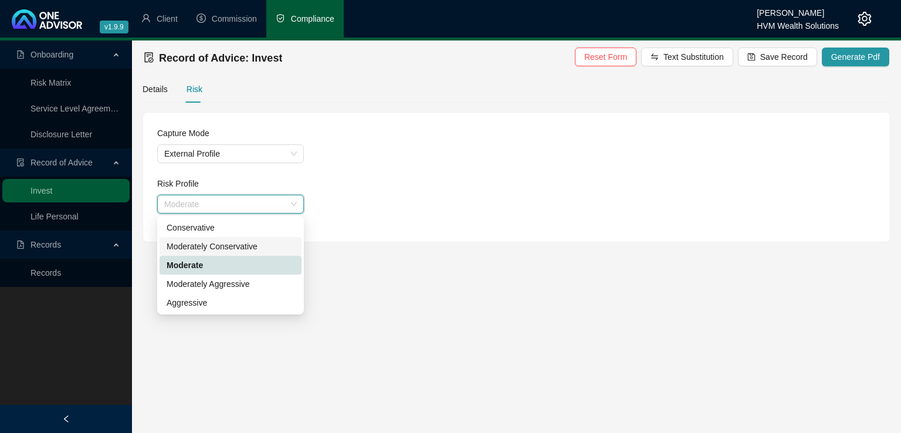
click at [252, 239] on div "Moderately Conservative" at bounding box center [231, 246] width 142 height 19
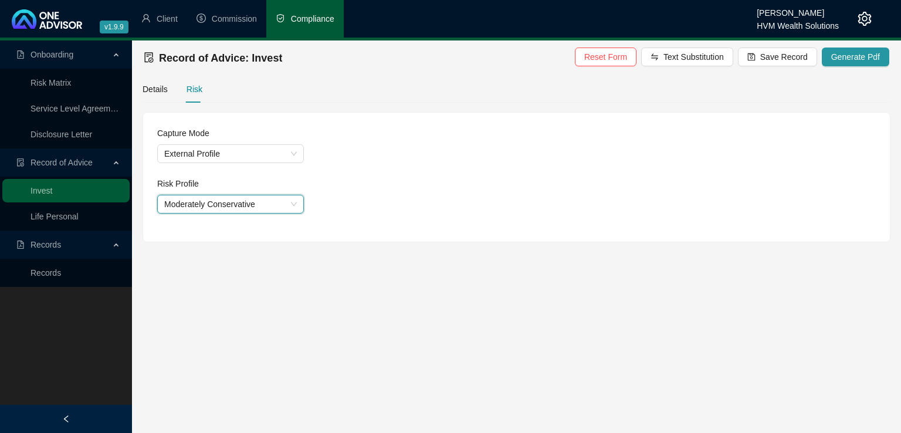
click at [404, 254] on main "Onboarding Risk Matrix Service Level Agreement Disclosure Letter Record of Advi…" at bounding box center [450, 236] width 901 height 392
click at [793, 55] on span "Save Record" at bounding box center [784, 56] width 48 height 13
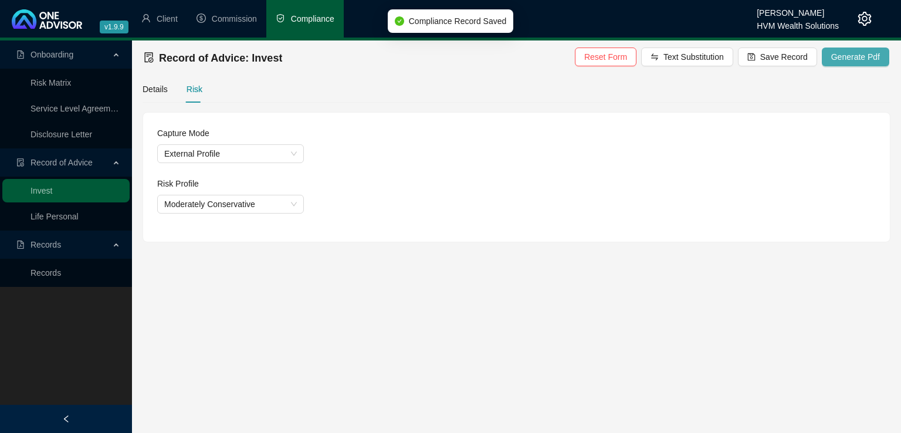
click at [852, 57] on span "Generate Pdf" at bounding box center [855, 56] width 49 height 13
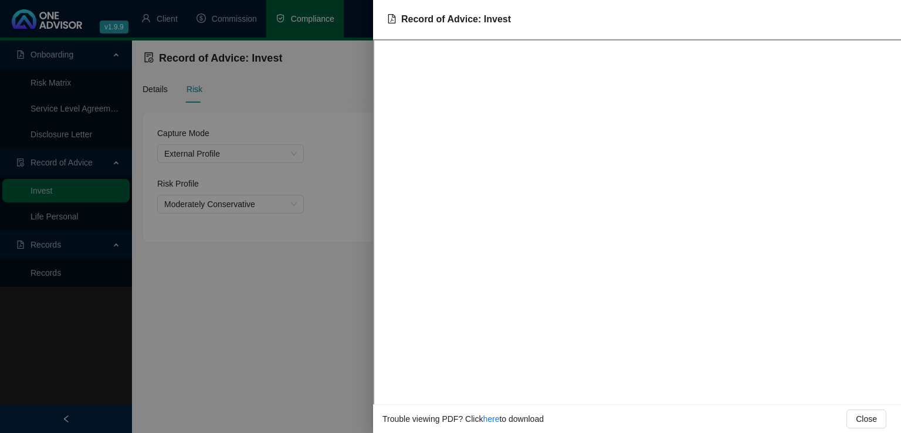
drag, startPoint x: 331, startPoint y: 313, endPoint x: 300, endPoint y: 293, distance: 36.1
click at [331, 313] on div at bounding box center [450, 216] width 901 height 433
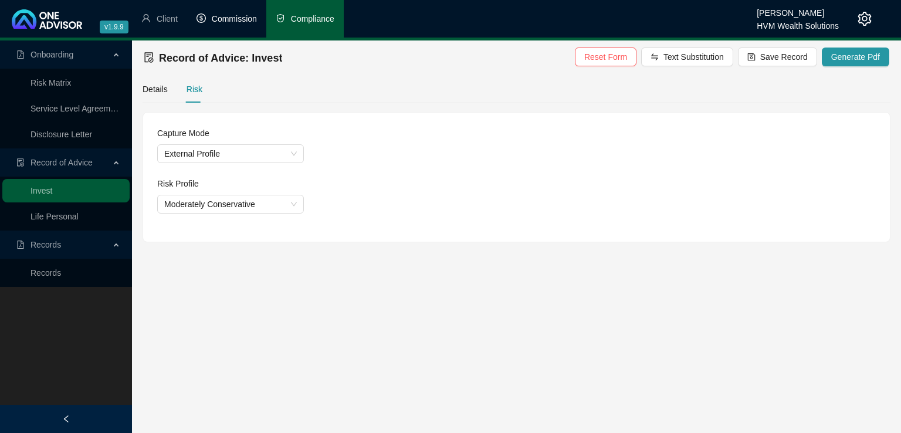
click at [230, 23] on span "Commission" at bounding box center [234, 18] width 45 height 9
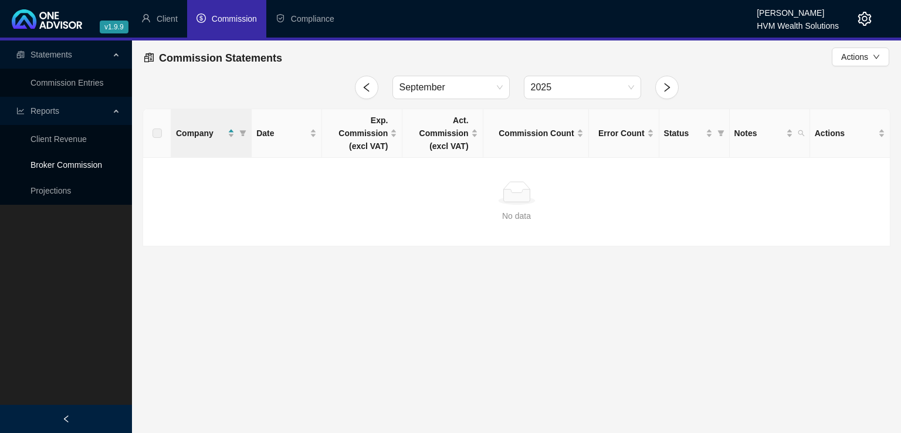
click at [79, 164] on link "Broker Commission" at bounding box center [67, 164] width 72 height 9
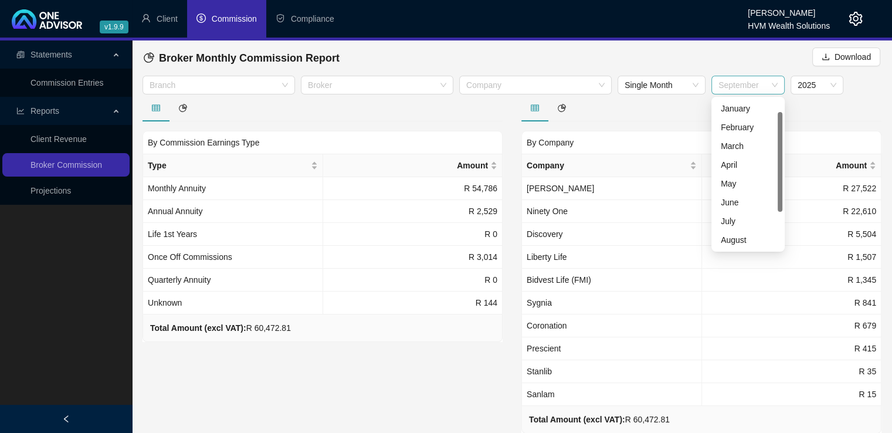
click at [753, 80] on span "September" at bounding box center [748, 85] width 59 height 18
click at [755, 223] on div "August" at bounding box center [748, 221] width 55 height 13
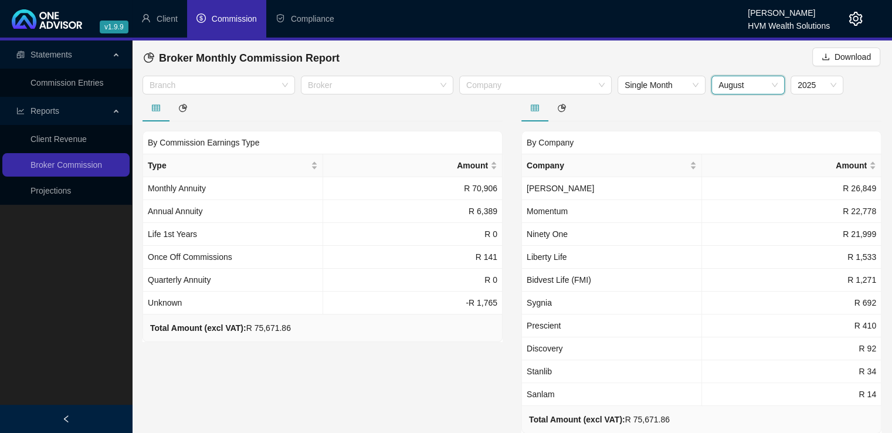
click at [760, 86] on span "August" at bounding box center [748, 85] width 59 height 18
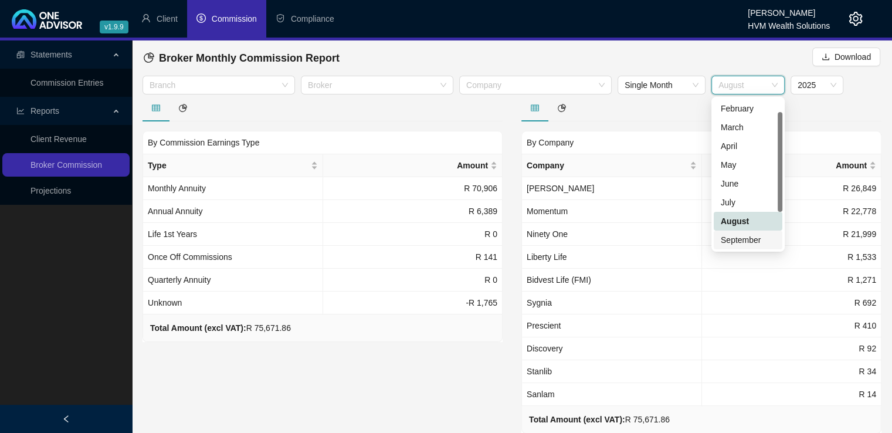
click at [742, 240] on div "September" at bounding box center [748, 239] width 55 height 13
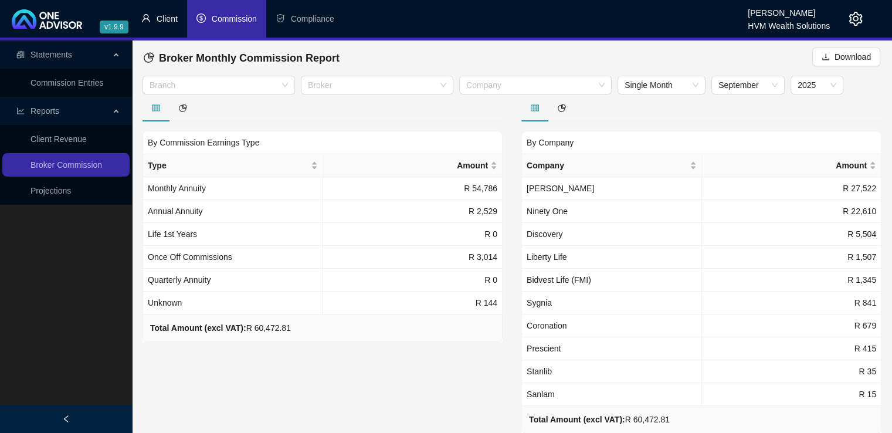
click at [160, 18] on span "Client" at bounding box center [167, 18] width 21 height 9
